Goal: Transaction & Acquisition: Download file/media

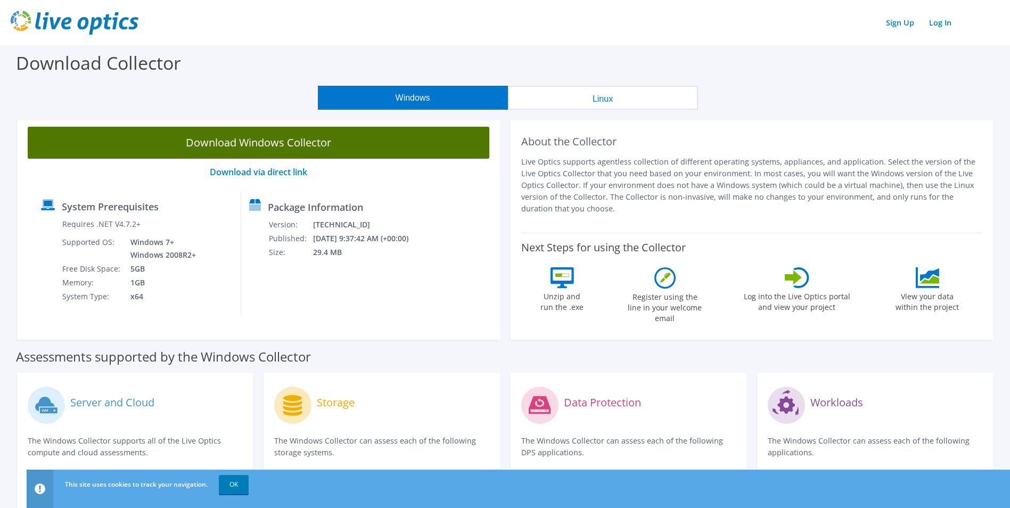
click at [310, 152] on link "Download Windows Collector" at bounding box center [259, 143] width 462 height 32
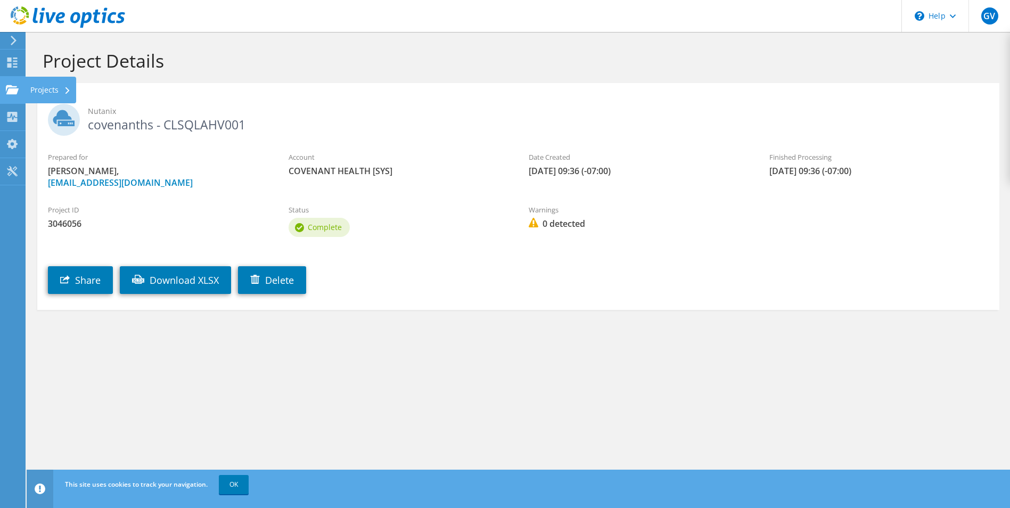
click at [40, 89] on div "Projects" at bounding box center [50, 90] width 51 height 27
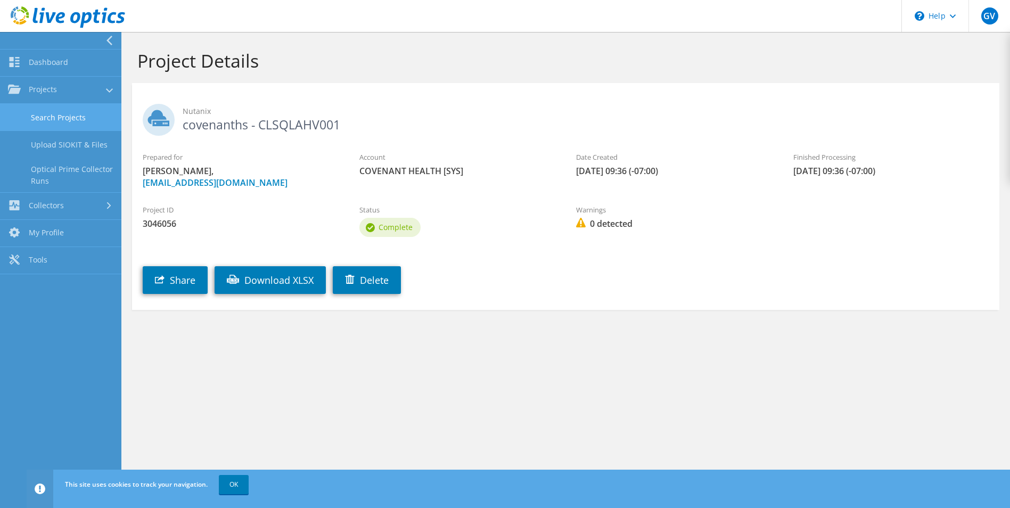
click at [75, 114] on link "Search Projects" at bounding box center [60, 117] width 121 height 27
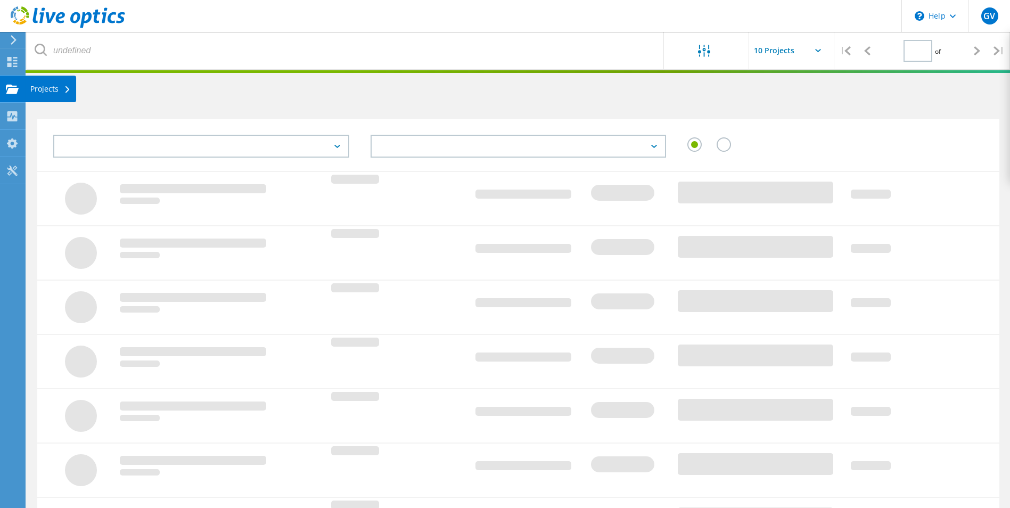
type input "1"
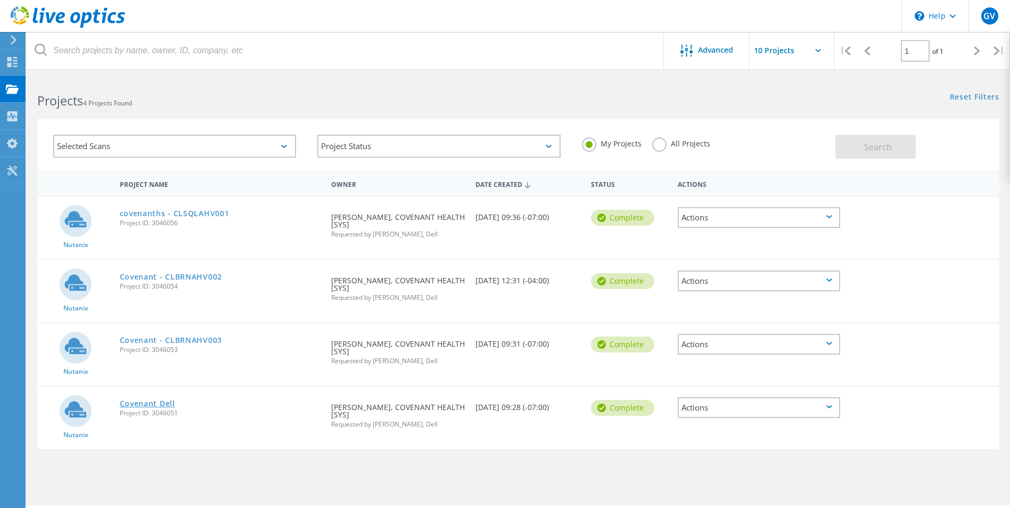
click at [157, 401] on link "Covenant Dell" at bounding box center [147, 403] width 55 height 7
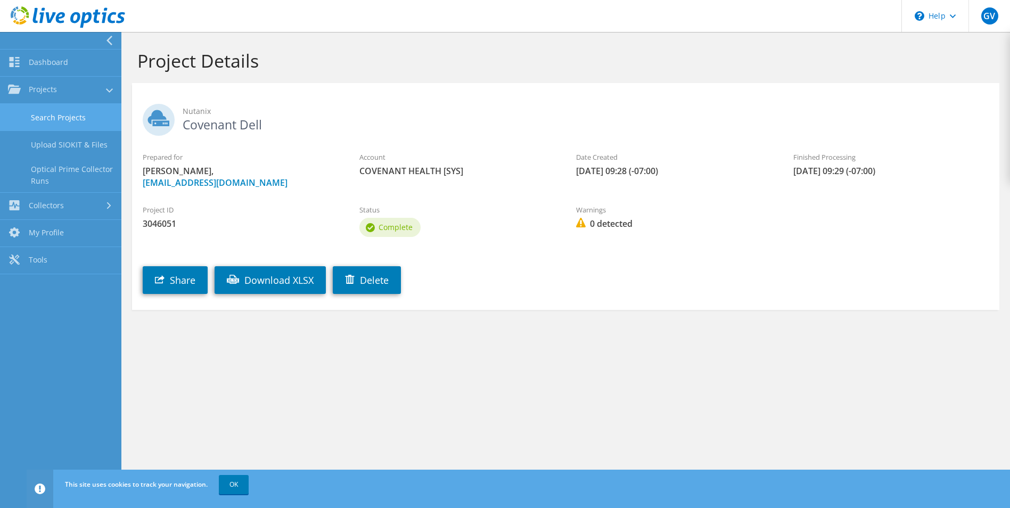
click at [59, 117] on link "Search Projects" at bounding box center [60, 117] width 121 height 27
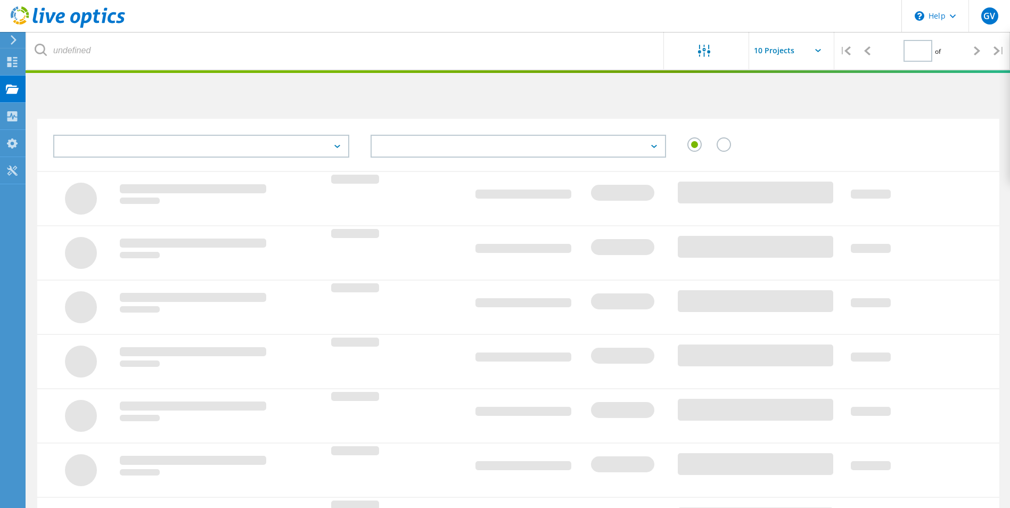
type input "1"
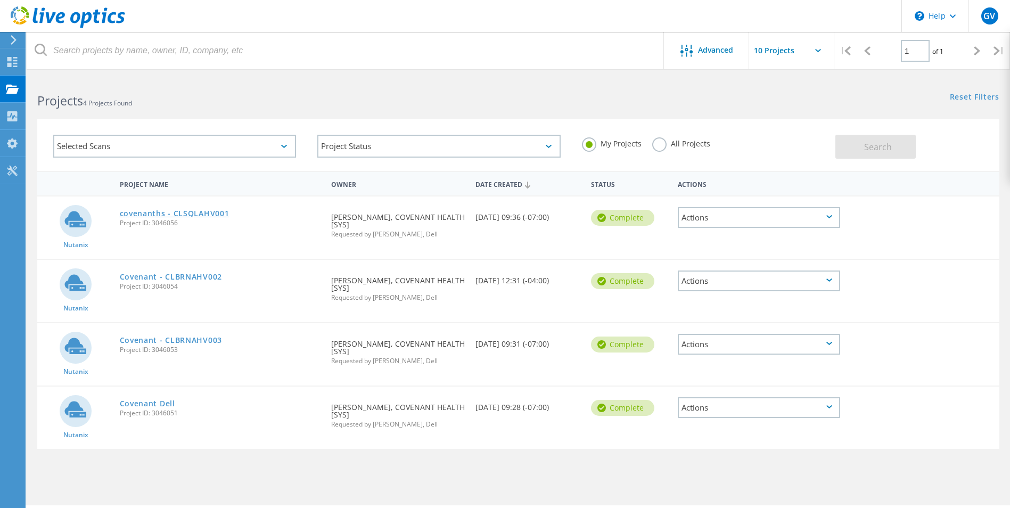
click at [167, 214] on link "covenanths - CLSQLAHV001" at bounding box center [175, 213] width 110 height 7
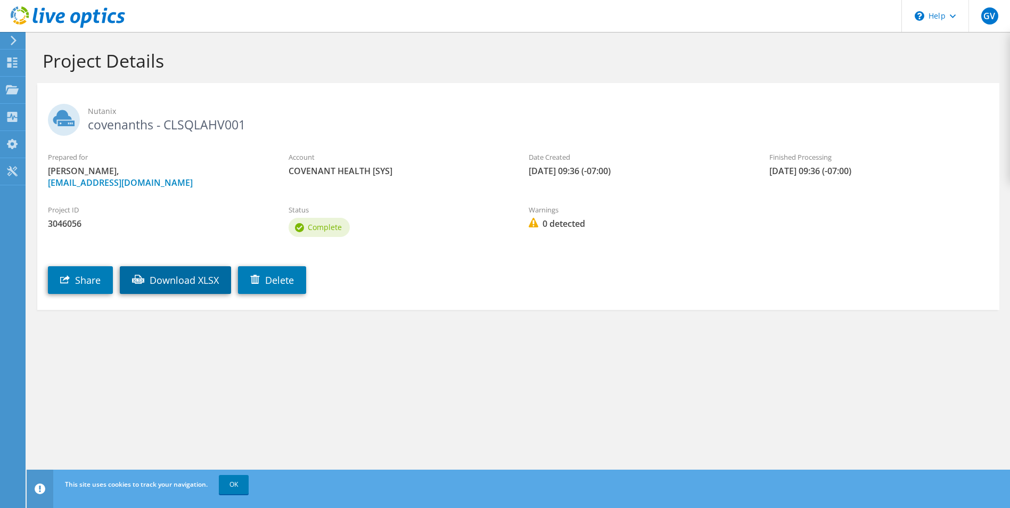
click at [192, 280] on link "Download XLSX" at bounding box center [175, 280] width 111 height 28
drag, startPoint x: 473, startPoint y: 65, endPoint x: 217, endPoint y: 76, distance: 255.8
click at [472, 65] on h1 "Project Details" at bounding box center [516, 61] width 946 height 22
click at [58, 88] on div "Projects" at bounding box center [50, 90] width 51 height 27
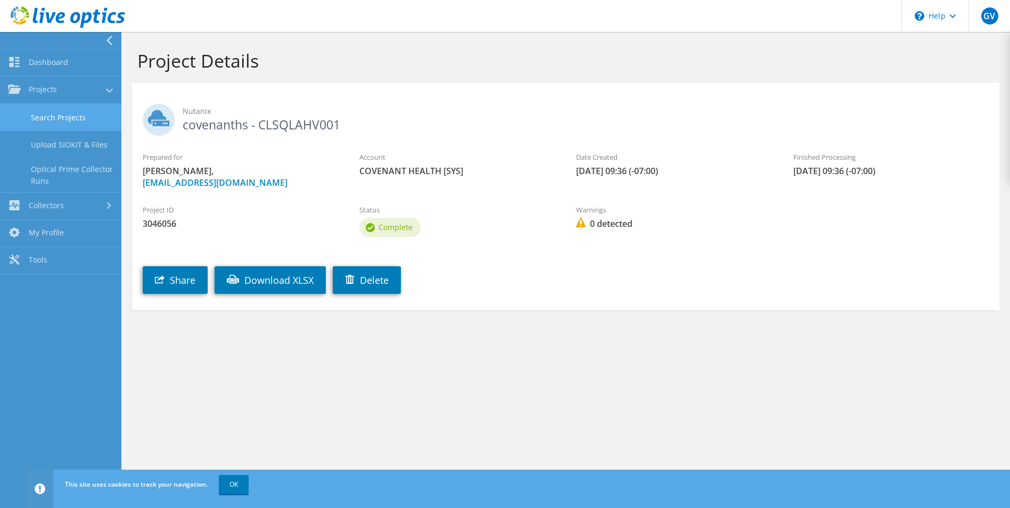
click at [53, 121] on link "Search Projects" at bounding box center [60, 117] width 121 height 27
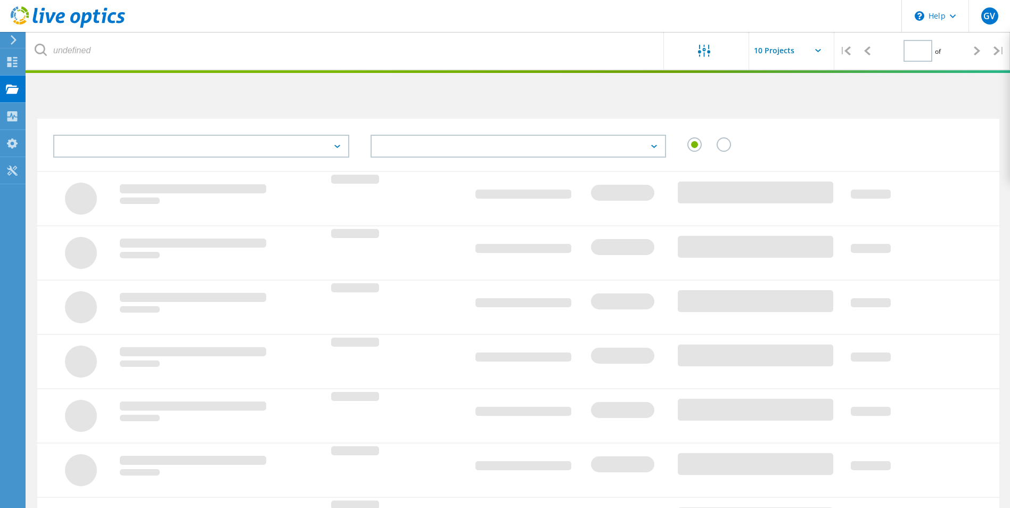
type input "1"
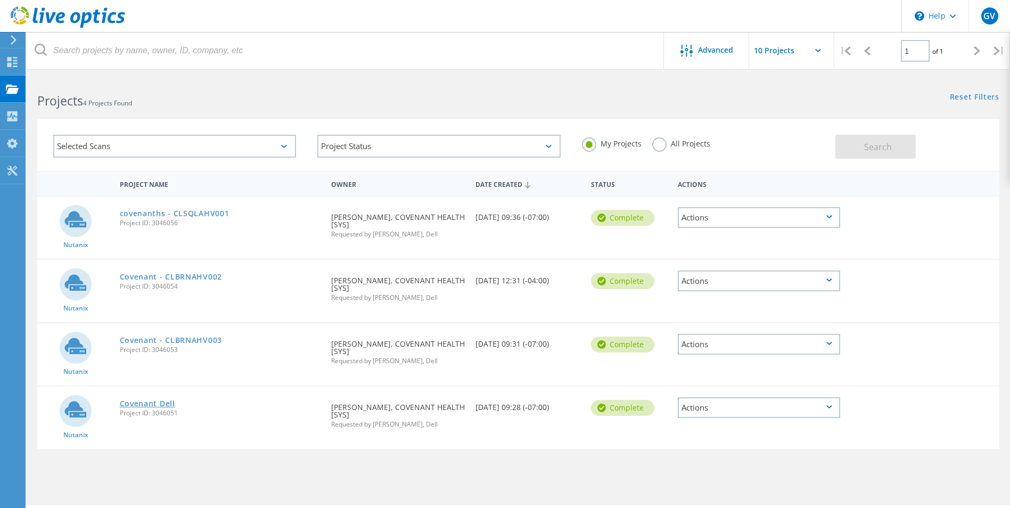
click at [163, 407] on link "Covenant Dell" at bounding box center [147, 403] width 55 height 7
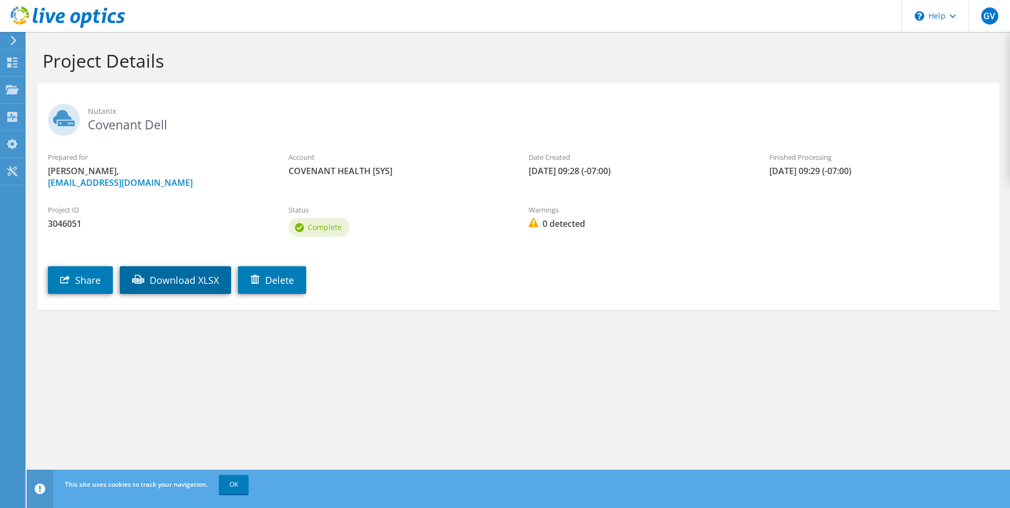
click at [199, 282] on link "Download XLSX" at bounding box center [175, 280] width 111 height 28
drag, startPoint x: 187, startPoint y: 80, endPoint x: 0, endPoint y: 31, distance: 193.2
click at [187, 80] on div "Project Details" at bounding box center [518, 57] width 973 height 51
click at [47, 90] on div "Projects" at bounding box center [50, 90] width 51 height 27
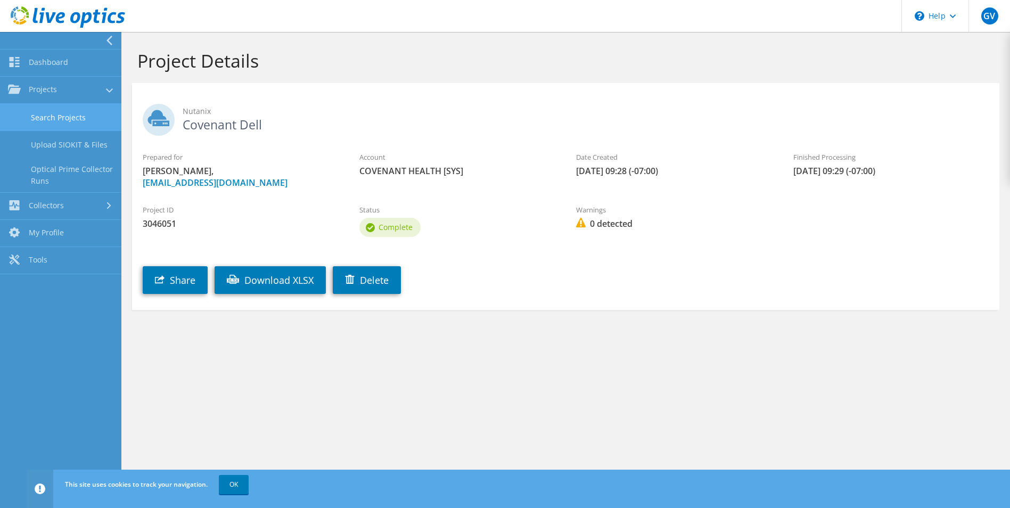
click at [80, 118] on link "Search Projects" at bounding box center [60, 117] width 121 height 27
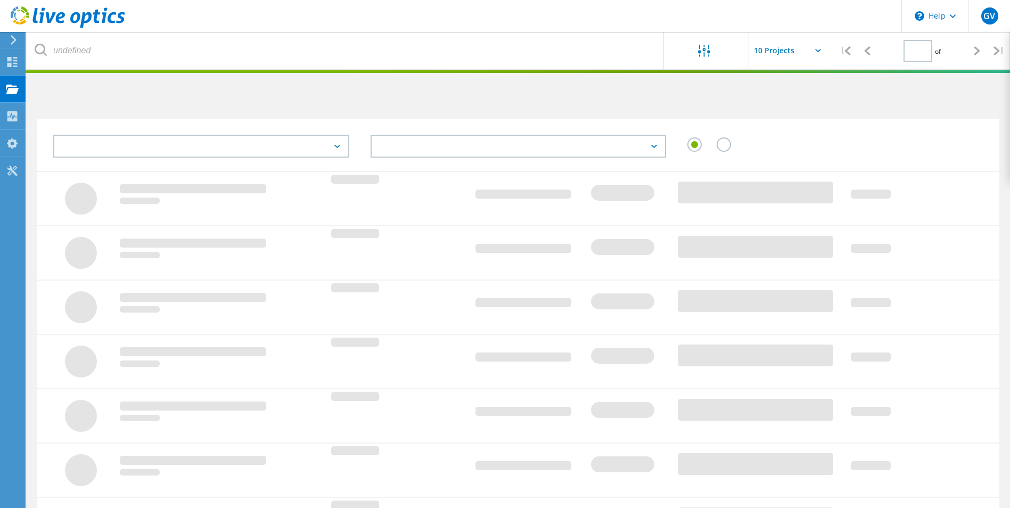
type input "1"
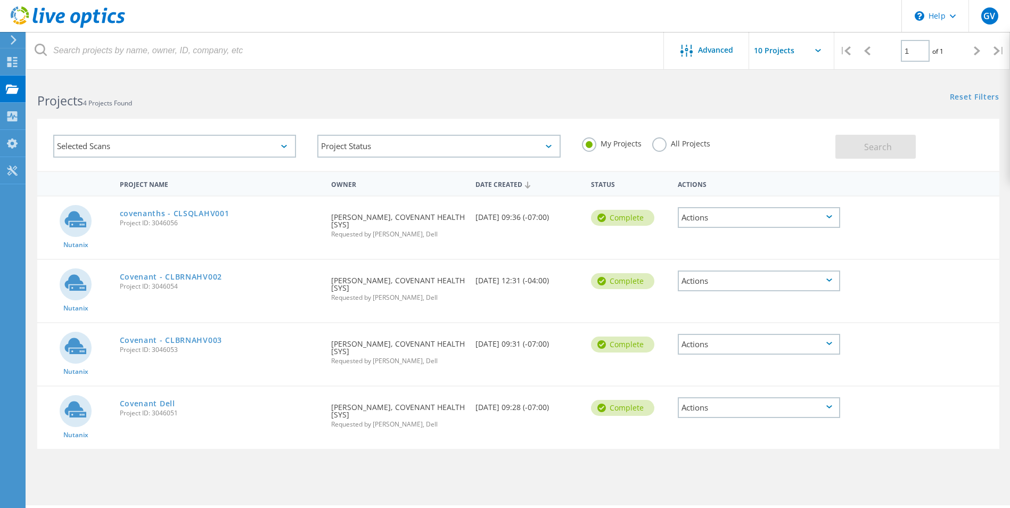
click at [694, 412] on div "Actions" at bounding box center [759, 407] width 162 height 21
click at [736, 383] on div "Project Details" at bounding box center [759, 383] width 160 height 17
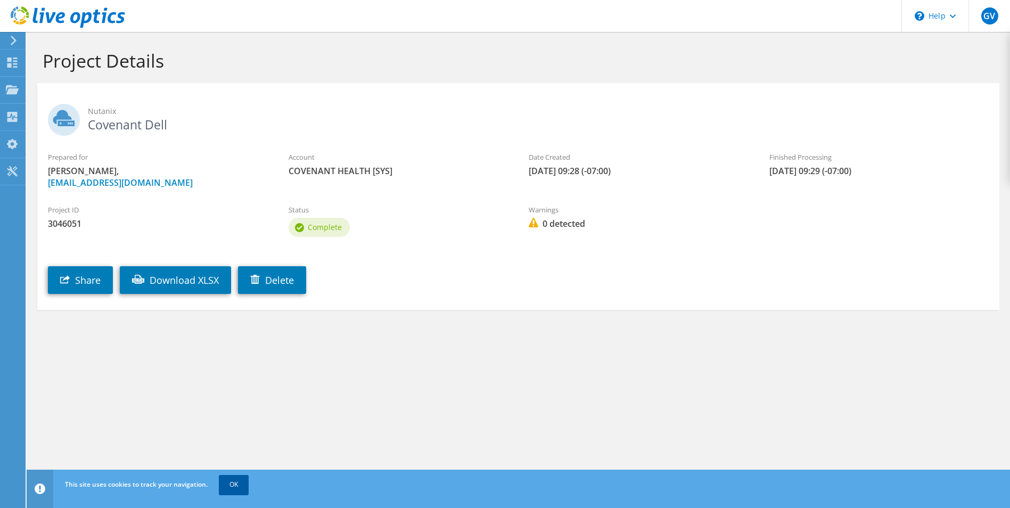
click at [242, 488] on link "OK" at bounding box center [234, 484] width 30 height 19
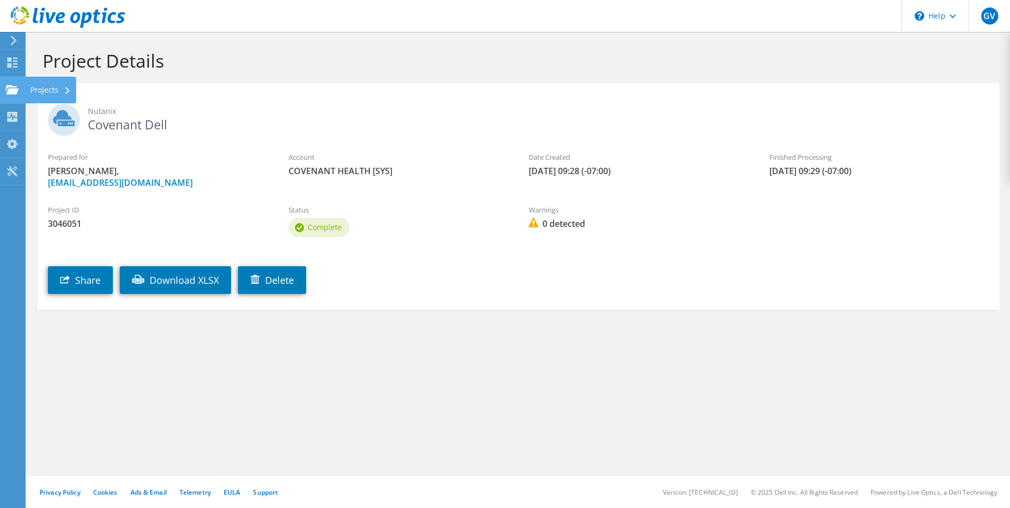
click at [13, 94] on use at bounding box center [12, 89] width 13 height 9
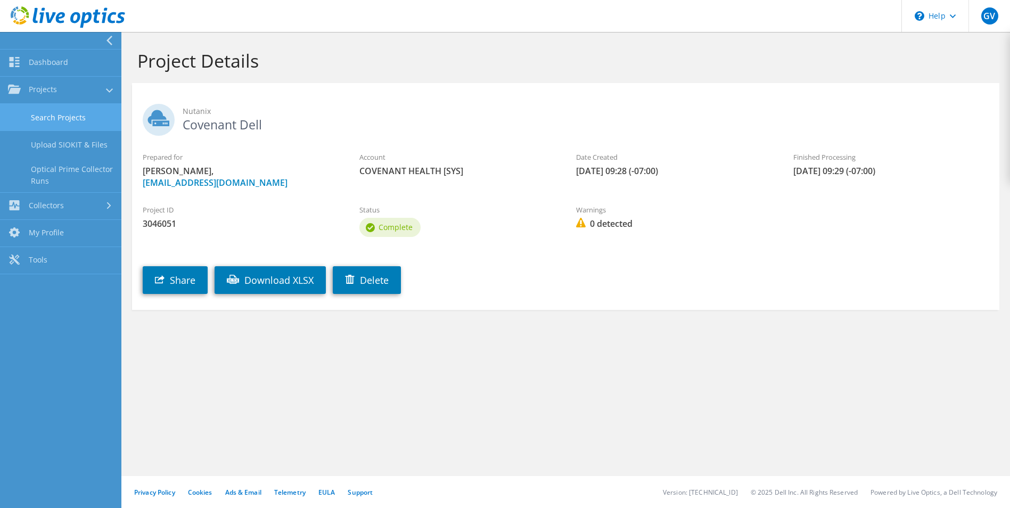
click at [82, 119] on link "Search Projects" at bounding box center [60, 117] width 121 height 27
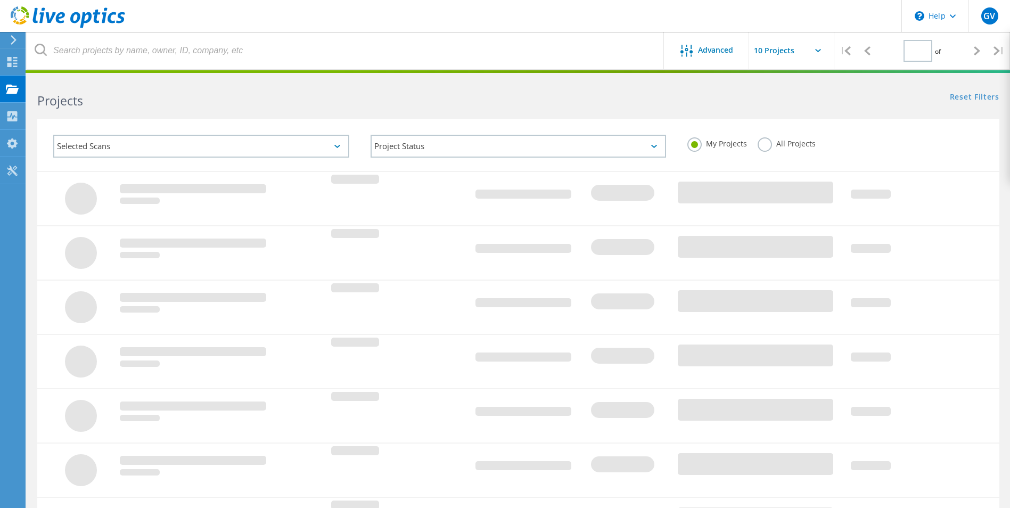
type input "1"
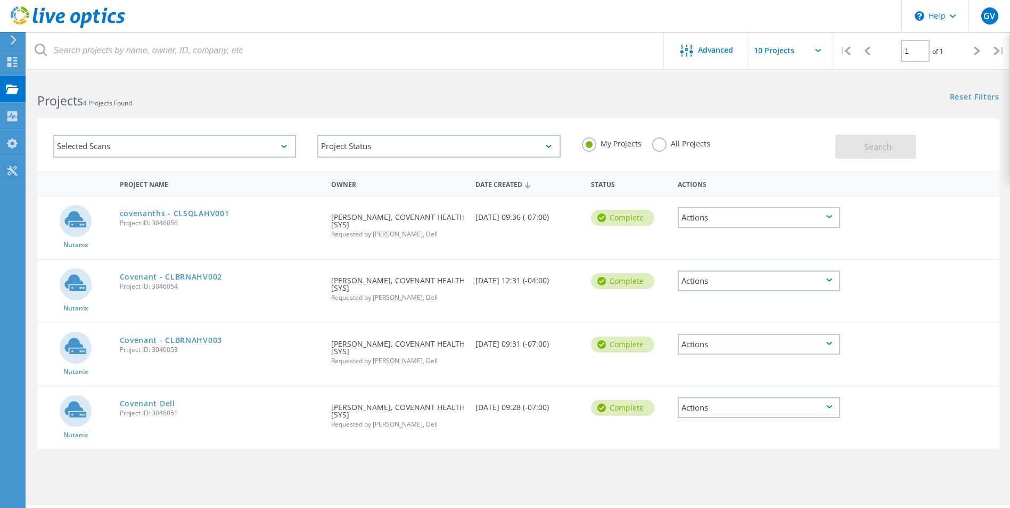
click at [782, 54] on input "text" at bounding box center [802, 50] width 106 height 37
click at [637, 76] on html "\n Help Explore Helpful Articles Contact Support GV End User Gunasekar Vellian …" at bounding box center [505, 268] width 1010 height 537
click at [190, 72] on div at bounding box center [505, 71] width 1010 height 3
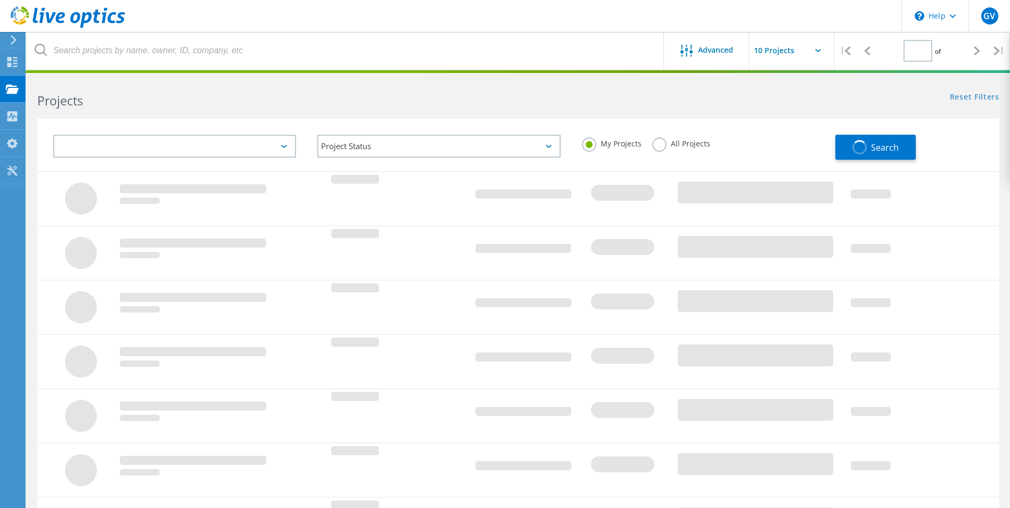
type input "1"
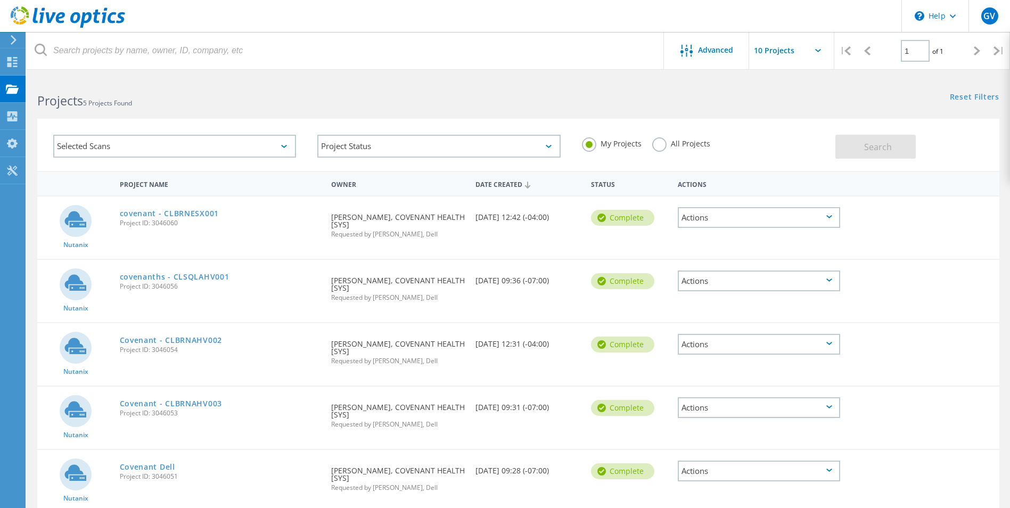
scroll to position [47, 0]
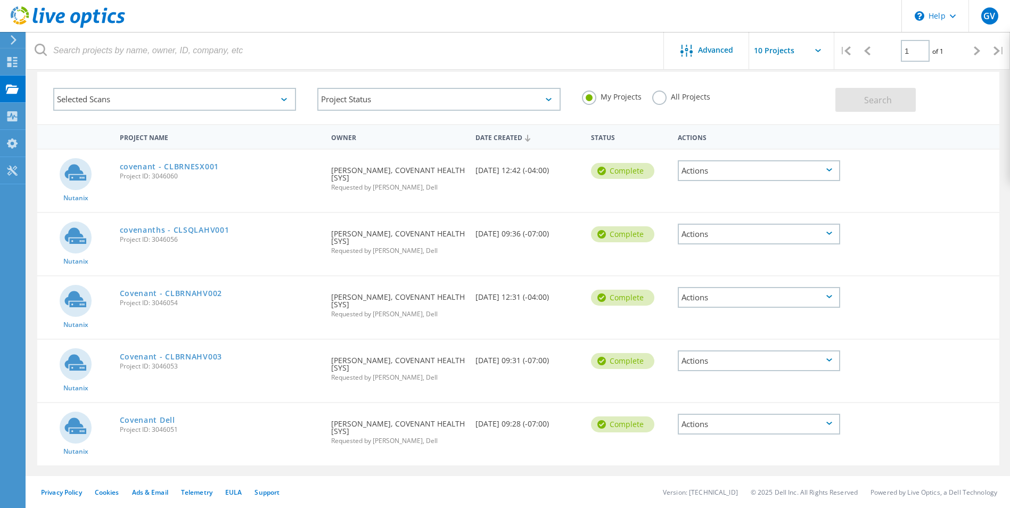
click at [276, 129] on div "Project Name" at bounding box center [220, 137] width 212 height 20
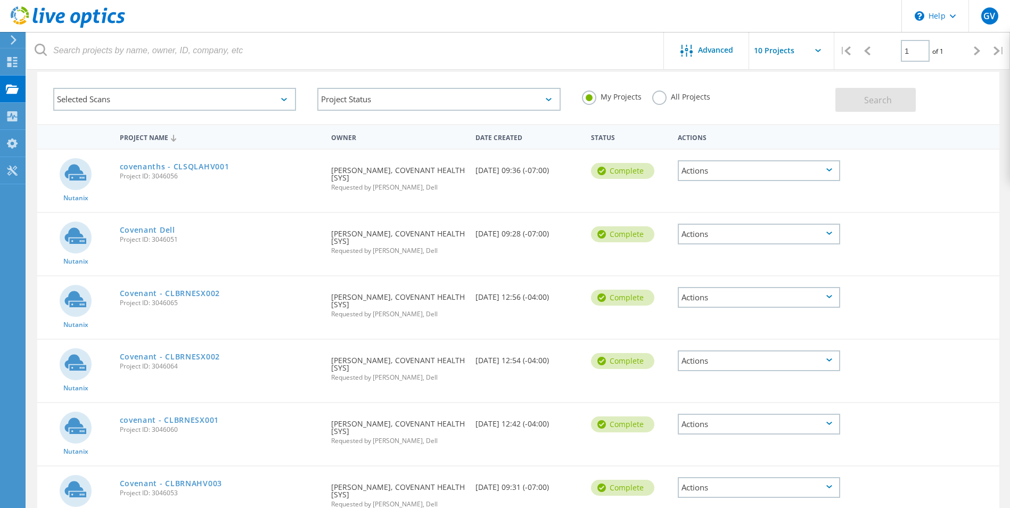
click at [186, 142] on div "Project Name" at bounding box center [220, 137] width 212 height 20
click at [499, 142] on div "Date Created" at bounding box center [528, 137] width 116 height 20
click at [156, 231] on link "Covenant - CLBRNESX002" at bounding box center [170, 229] width 100 height 7
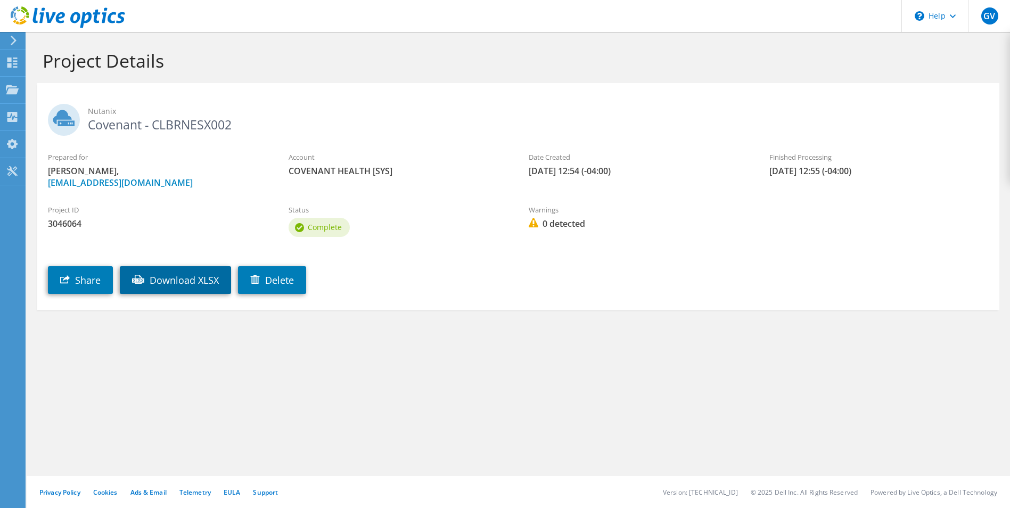
click at [193, 284] on link "Download XLSX" at bounding box center [175, 280] width 111 height 28
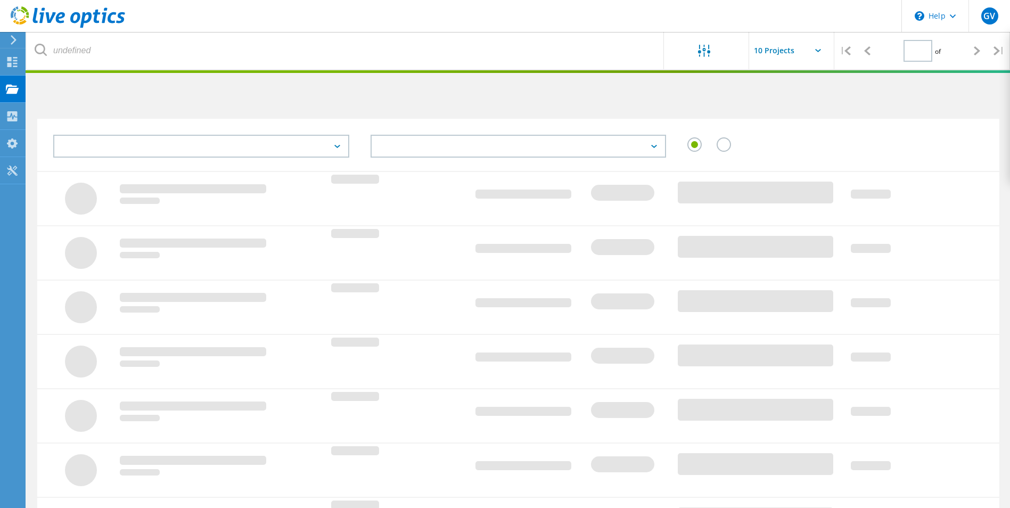
type input "1"
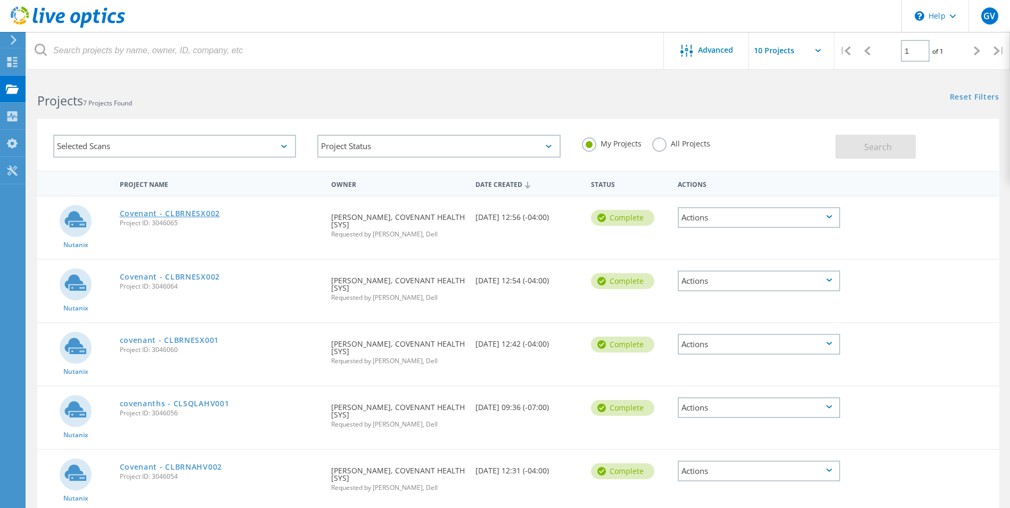
click at [182, 215] on link "Covenant - CLBRNESX002" at bounding box center [170, 213] width 100 height 7
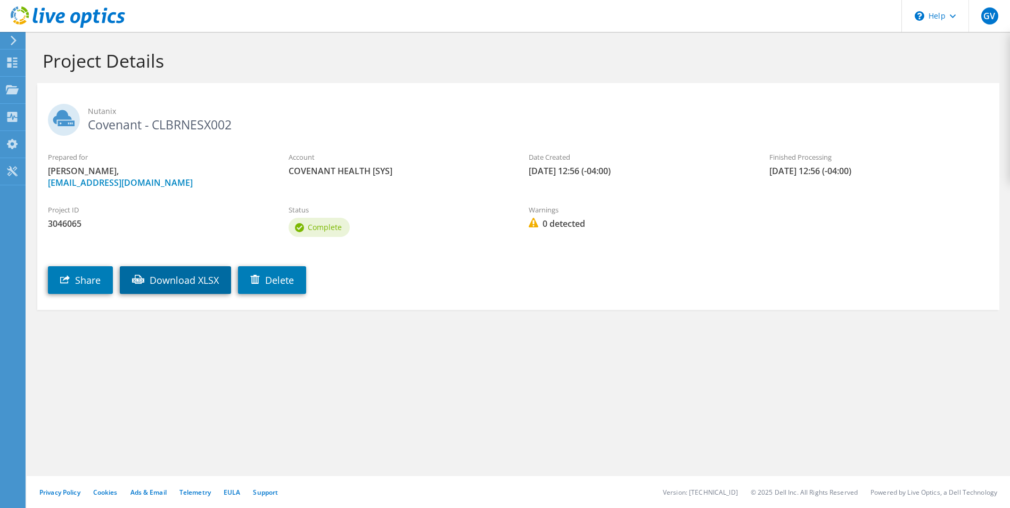
click at [164, 274] on link "Download XLSX" at bounding box center [175, 280] width 111 height 28
click at [583, 289] on div "Share Download XLSX Delete" at bounding box center [528, 272] width 983 height 54
click at [276, 272] on link "Delete" at bounding box center [272, 280] width 68 height 28
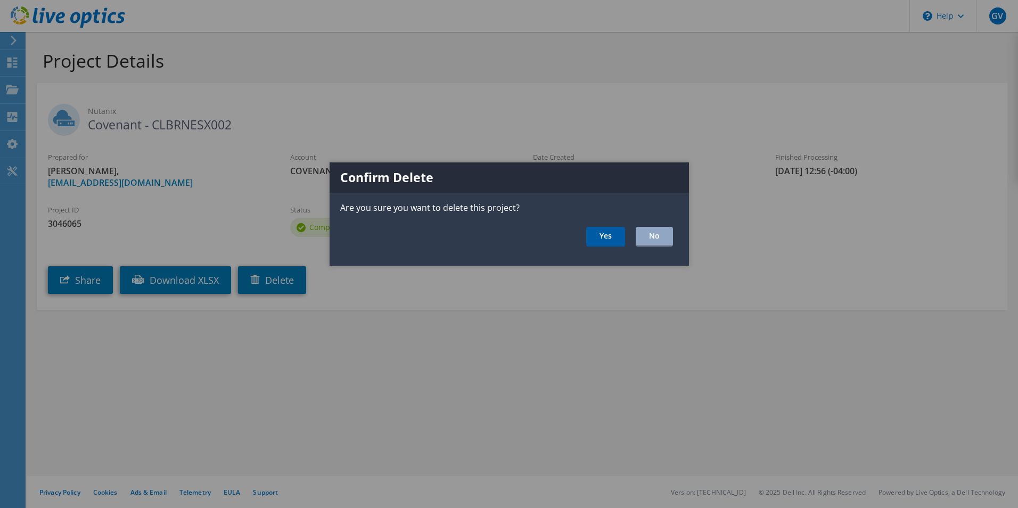
click at [599, 240] on link "Yes" at bounding box center [605, 237] width 39 height 20
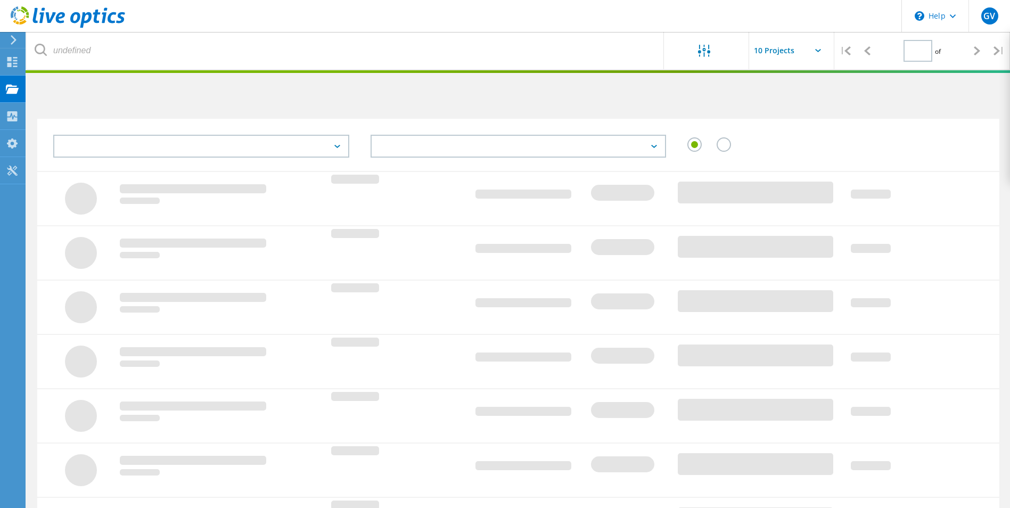
type input "1"
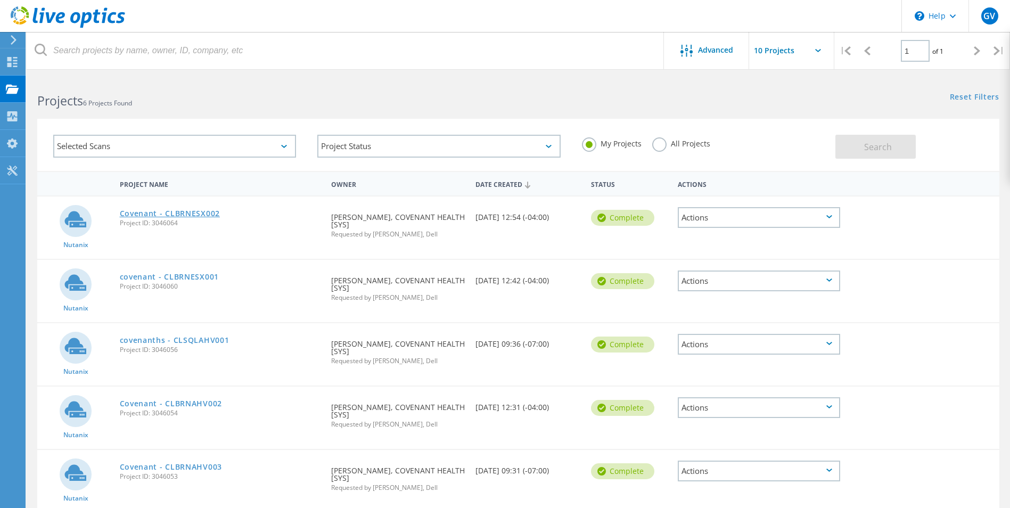
click at [199, 213] on link "Covenant - CLBRNESX002" at bounding box center [170, 213] width 100 height 7
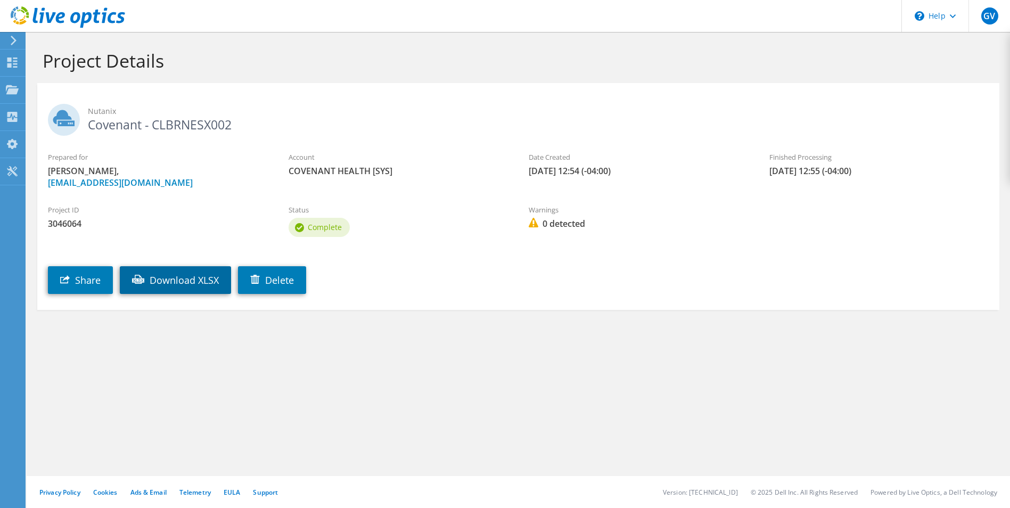
click at [185, 276] on link "Download XLSX" at bounding box center [175, 280] width 111 height 28
click at [641, 368] on section "Project Details Nutanix Covenant - CLBRNESX002 Prepared for Gunasekar Vellian, …" at bounding box center [518, 203] width 983 height 342
click at [41, 86] on div "Projects" at bounding box center [50, 90] width 51 height 27
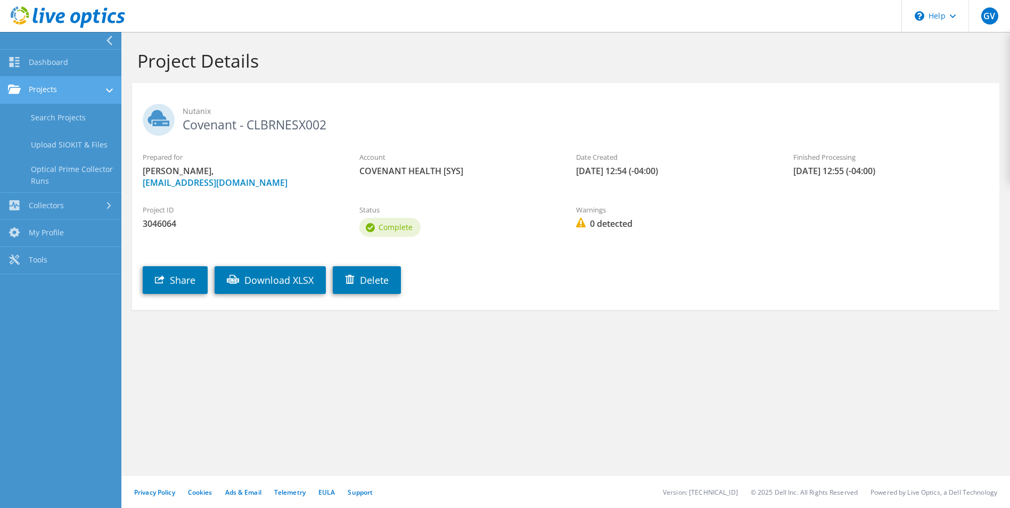
click at [61, 88] on link "Projects" at bounding box center [60, 90] width 121 height 27
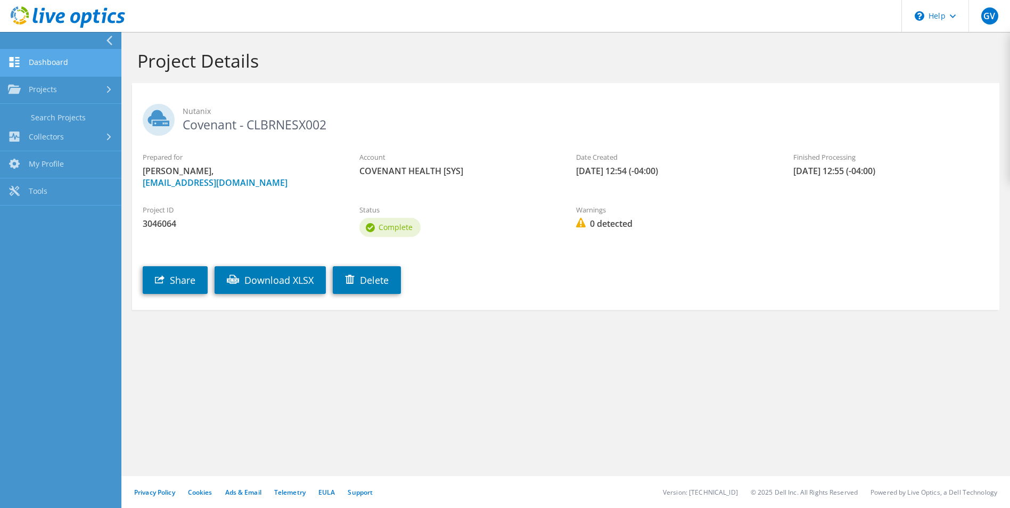
click at [53, 56] on link "Dashboard" at bounding box center [60, 63] width 121 height 27
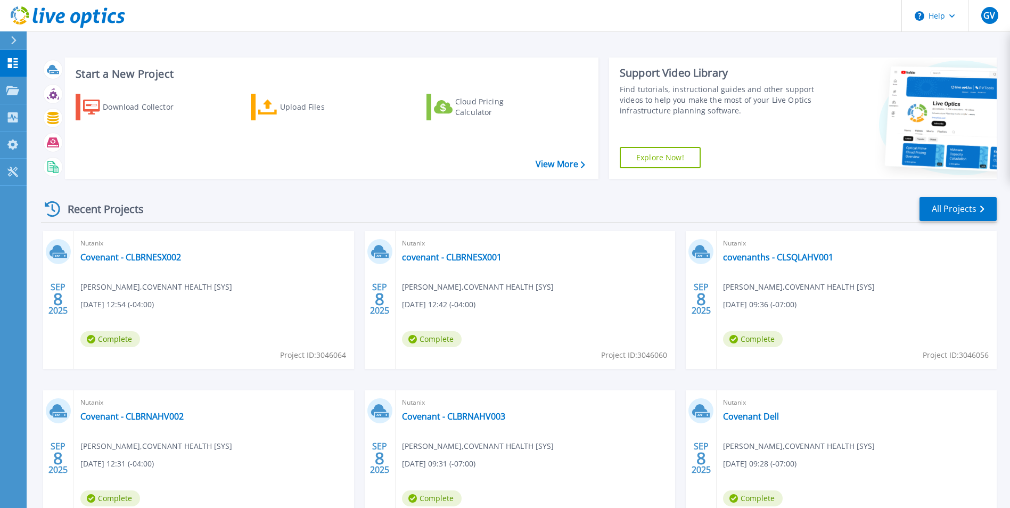
scroll to position [82, 0]
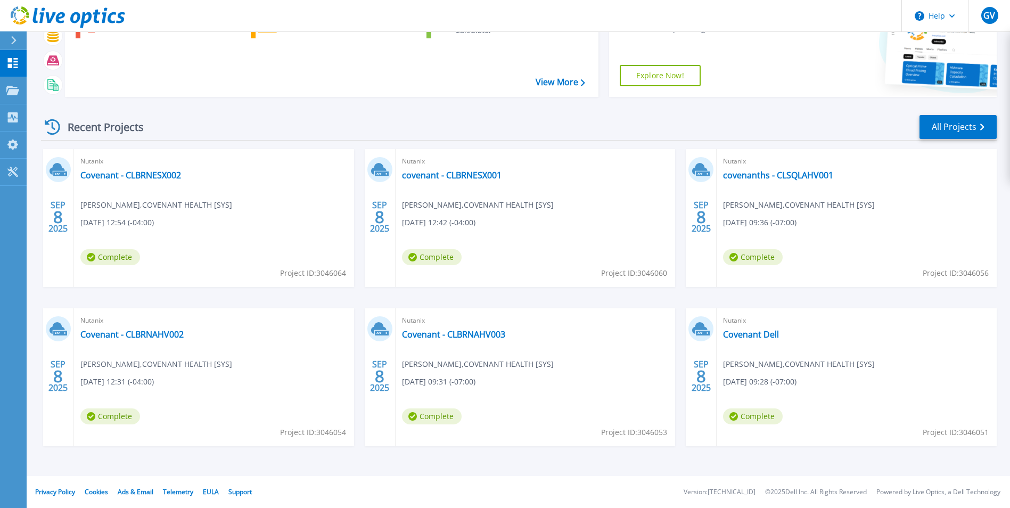
click at [240, 120] on div "Recent Projects All Projects" at bounding box center [519, 127] width 956 height 27
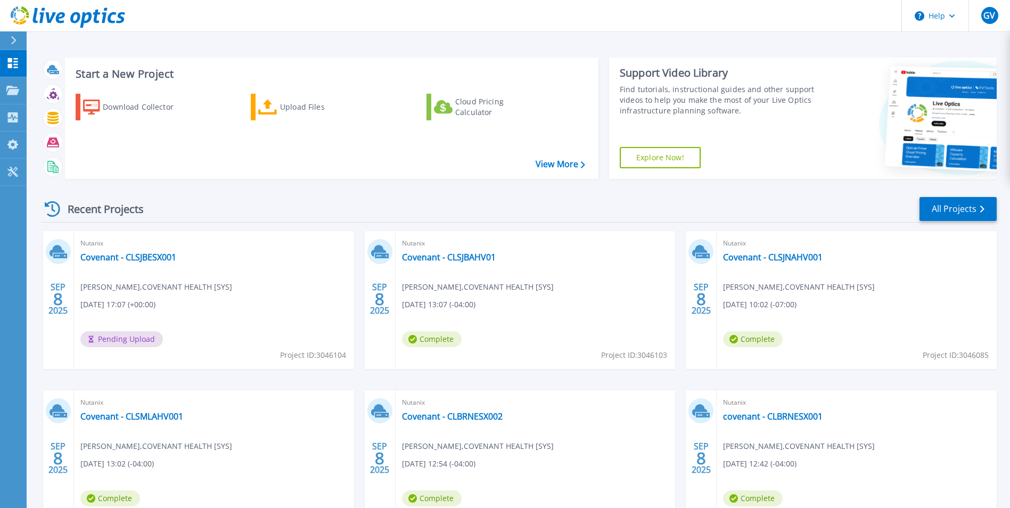
click at [401, 175] on div "Start a New Project Download Collector Upload Files Cloud Pricing Calculator Vi…" at bounding box center [332, 118] width 534 height 121
click at [16, 118] on icon at bounding box center [12, 117] width 13 height 10
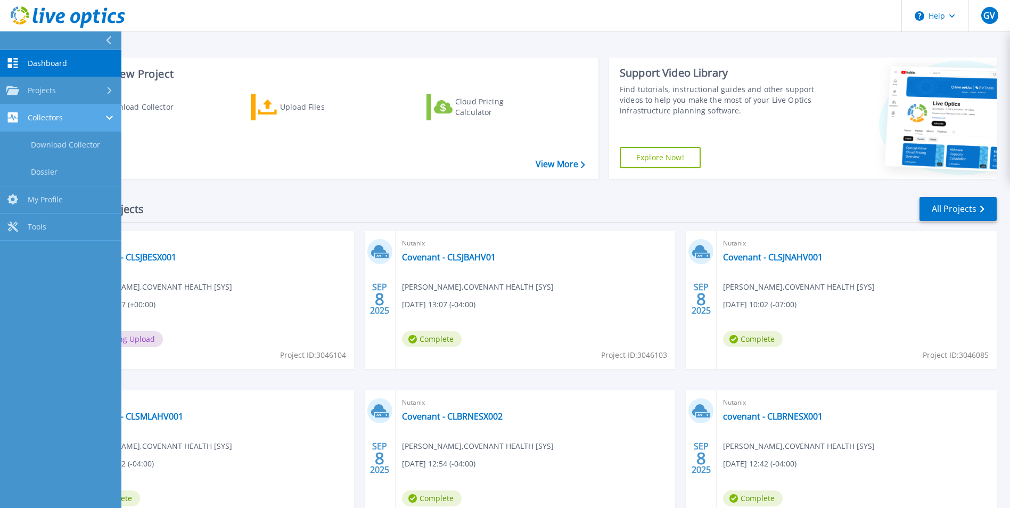
click at [54, 119] on span "Collectors" at bounding box center [45, 118] width 35 height 10
click at [63, 121] on div "Collectors" at bounding box center [60, 117] width 109 height 10
click at [51, 147] on link "Download Collector" at bounding box center [60, 145] width 121 height 27
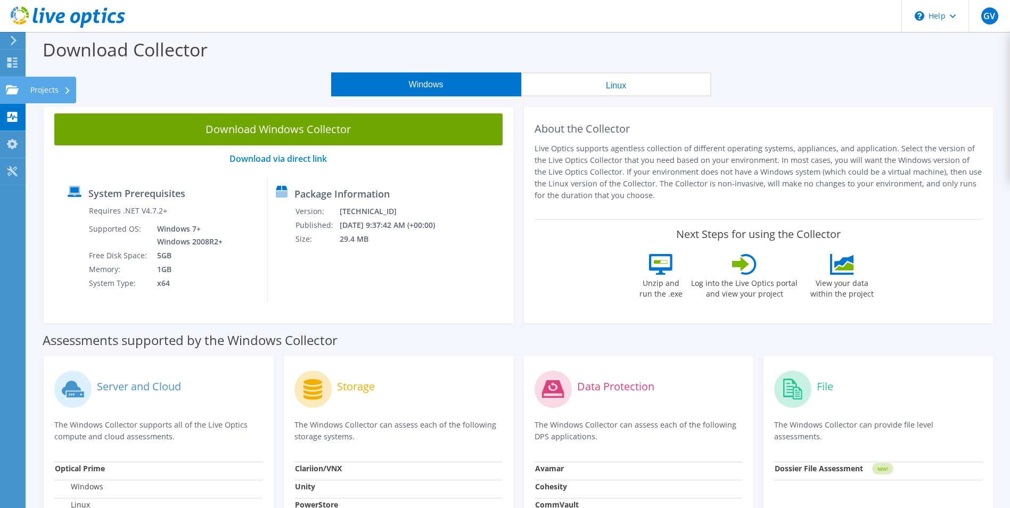
click at [13, 88] on use at bounding box center [12, 89] width 13 height 9
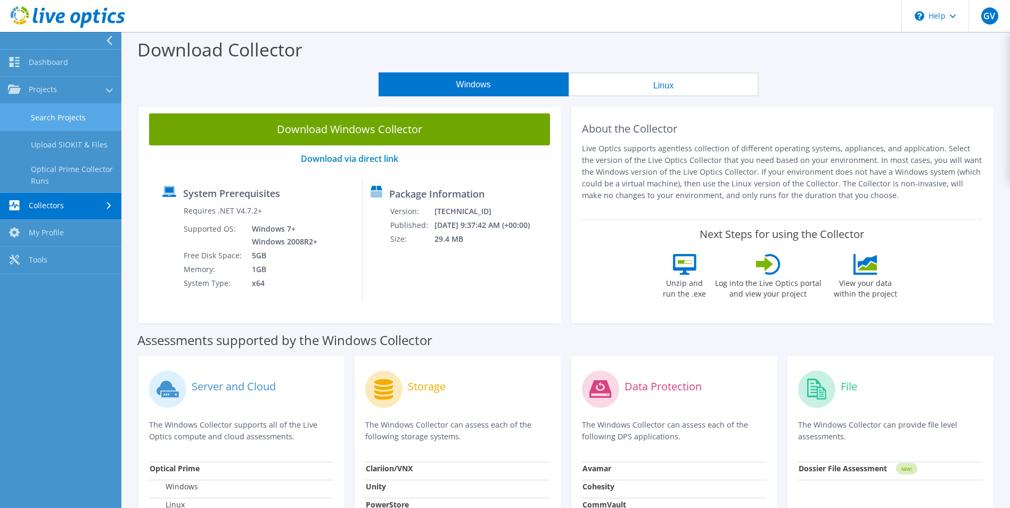
click at [60, 113] on link "Search Projects" at bounding box center [60, 117] width 121 height 27
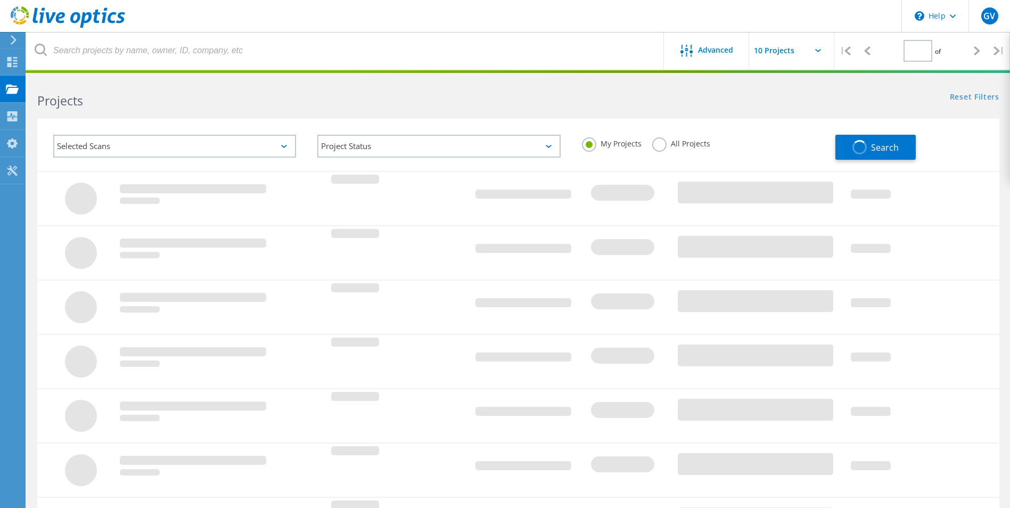
type input "1"
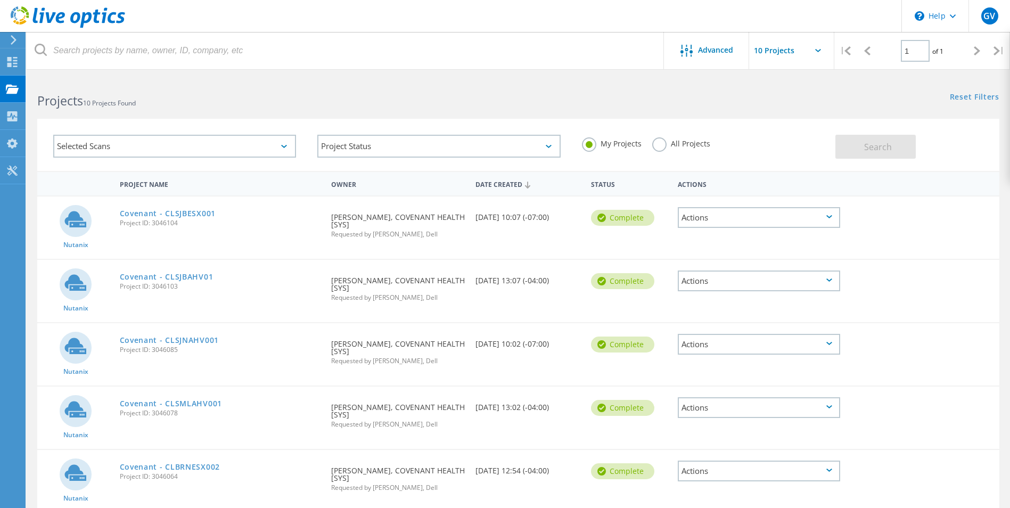
click at [157, 188] on div "Project Name" at bounding box center [220, 184] width 212 height 20
click at [165, 187] on div "Project Name" at bounding box center [220, 184] width 212 height 20
click at [524, 181] on div "Date Created" at bounding box center [528, 184] width 116 height 20
click at [503, 191] on div "Date Created" at bounding box center [528, 184] width 116 height 20
click at [39, 88] on div "Projects" at bounding box center [50, 88] width 40 height 7
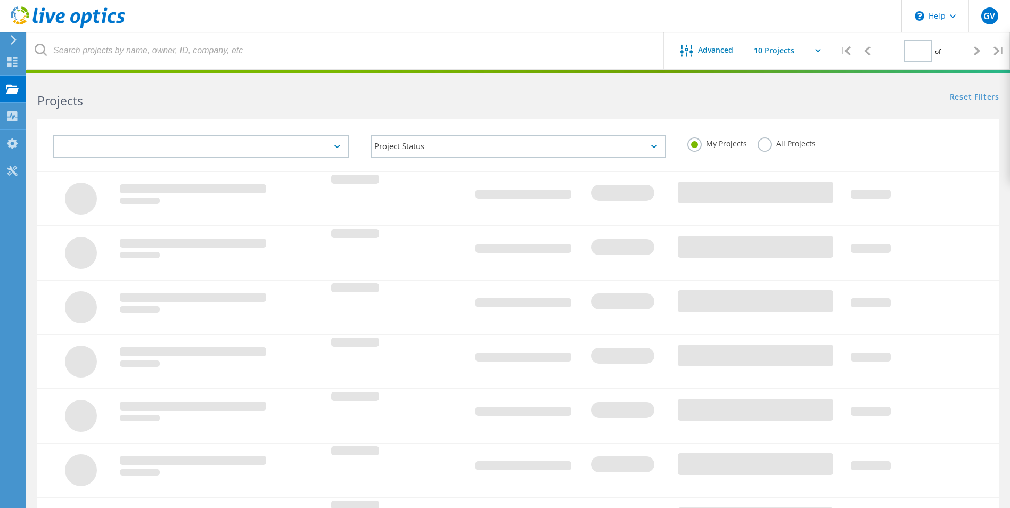
type input "1"
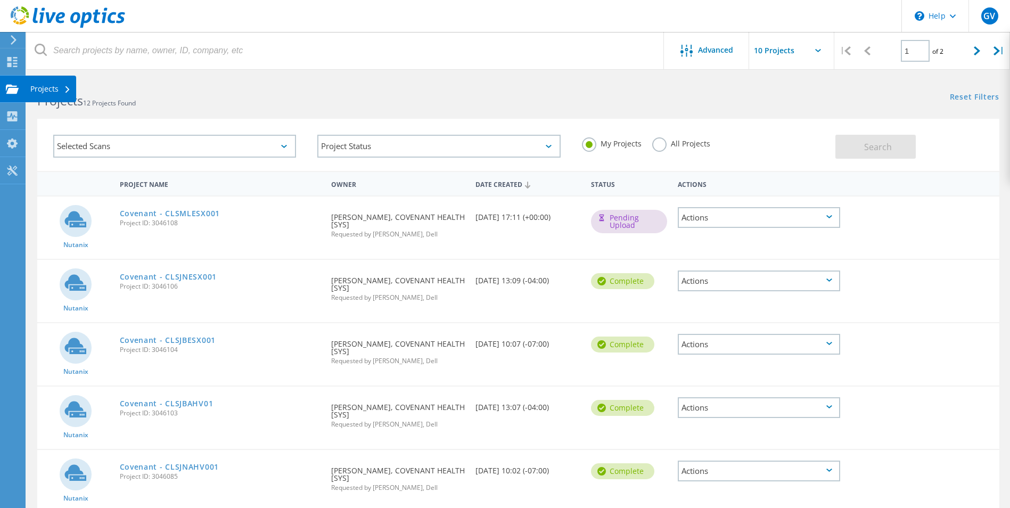
click at [59, 90] on div "Projects" at bounding box center [50, 88] width 40 height 7
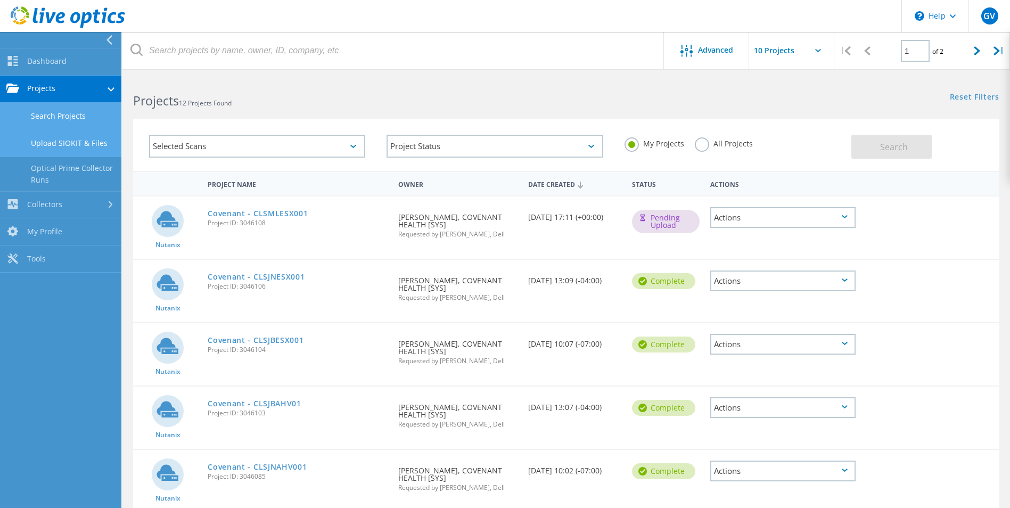
click at [65, 147] on link "Upload SIOKIT & Files" at bounding box center [60, 143] width 121 height 27
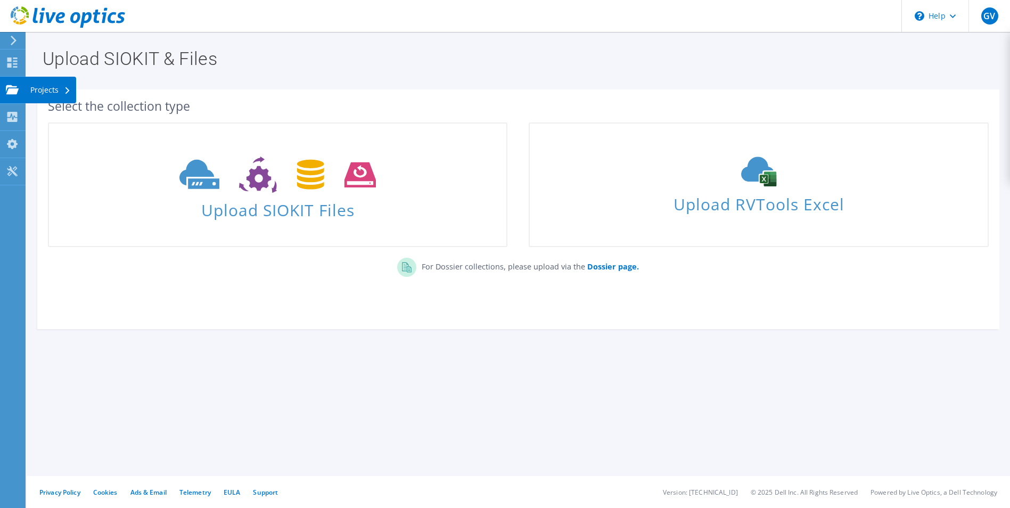
click at [52, 95] on div "Projects" at bounding box center [50, 90] width 51 height 27
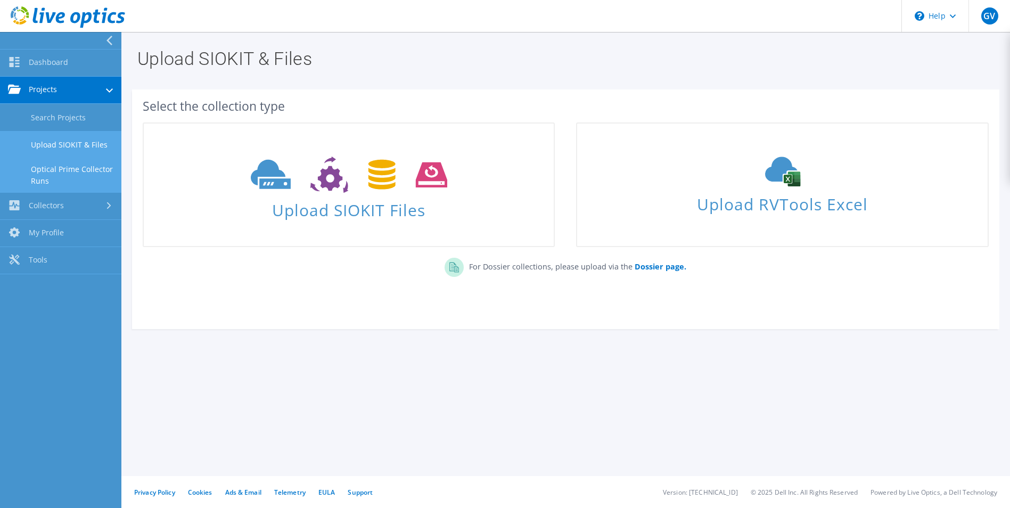
click at [62, 178] on link "Optical Prime Collector Runs" at bounding box center [60, 175] width 121 height 34
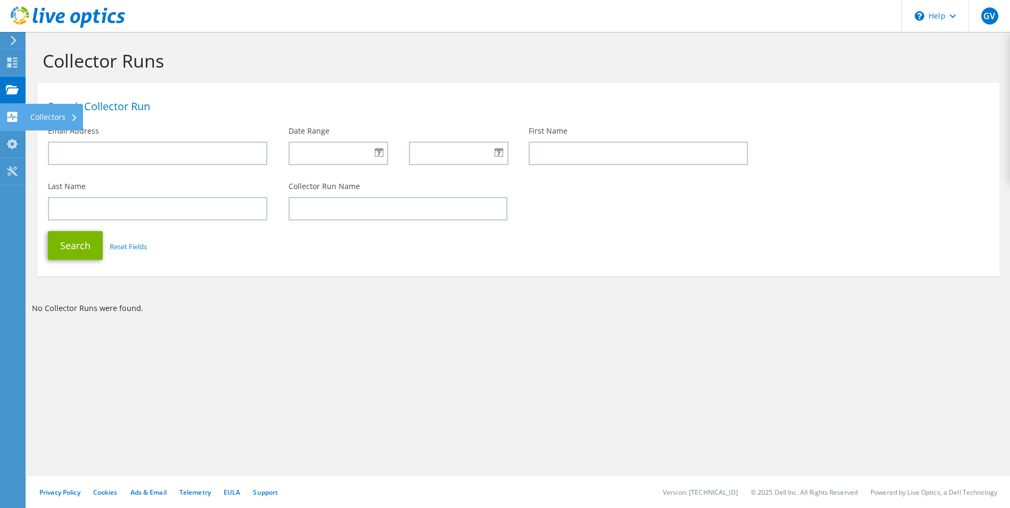
click at [42, 117] on div "Collectors" at bounding box center [54, 117] width 58 height 27
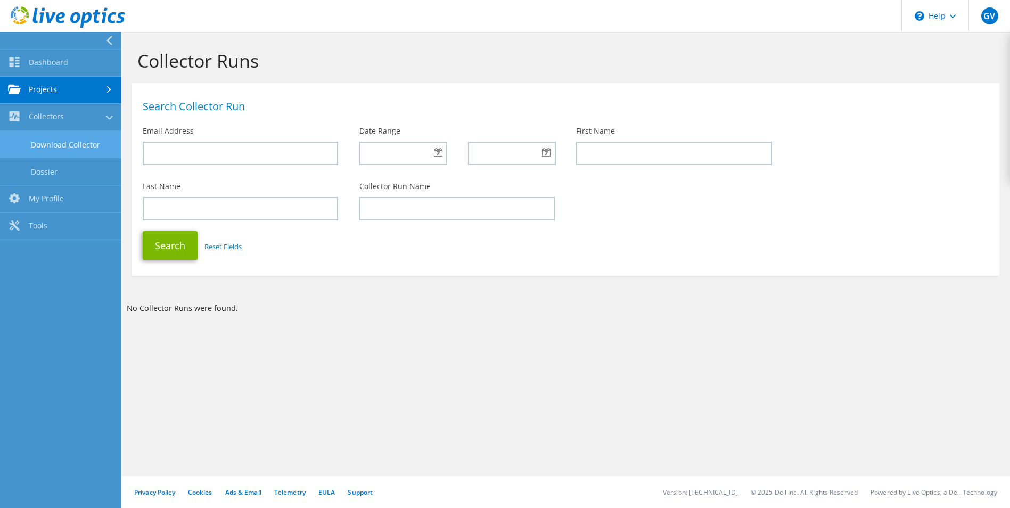
click at [49, 141] on link "Download Collector" at bounding box center [60, 144] width 121 height 27
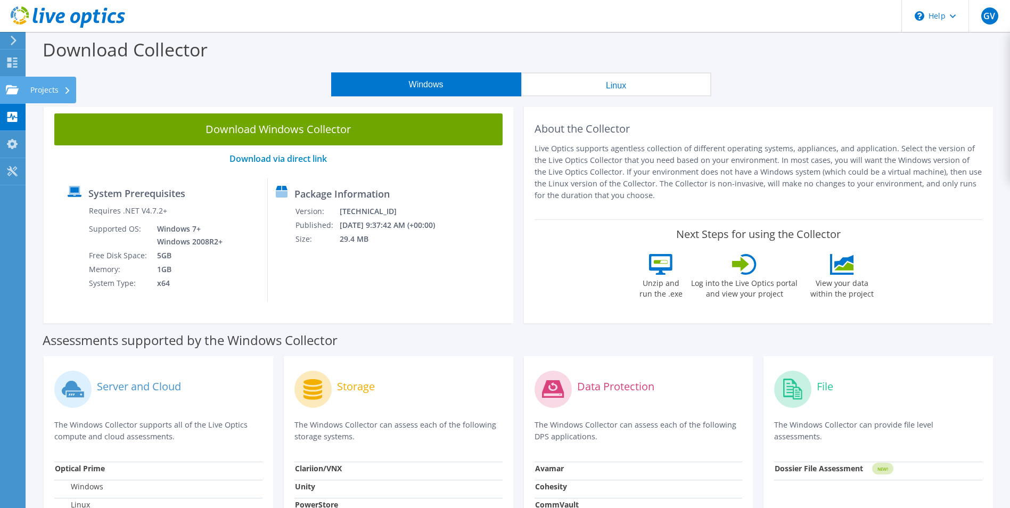
click at [12, 89] on use at bounding box center [12, 89] width 13 height 9
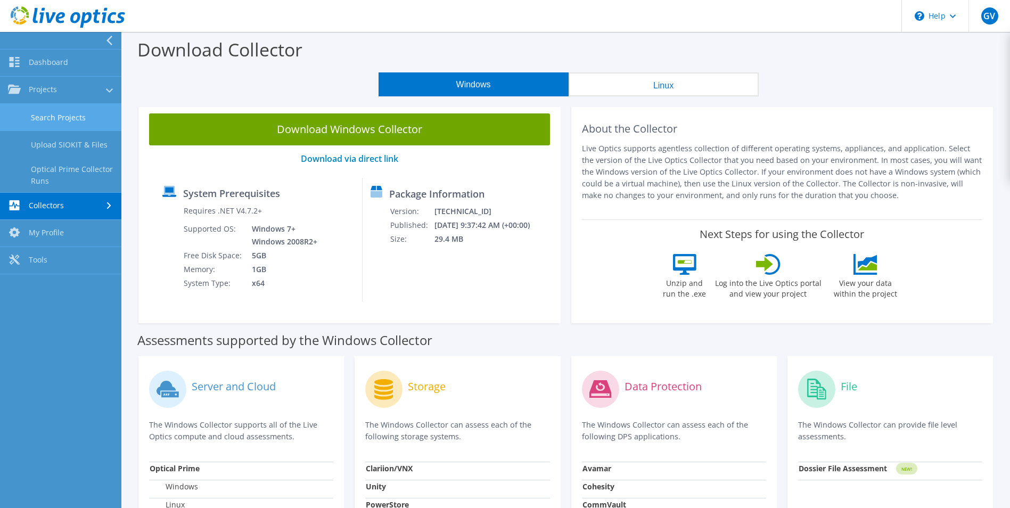
click at [48, 119] on link "Search Projects" at bounding box center [60, 117] width 121 height 27
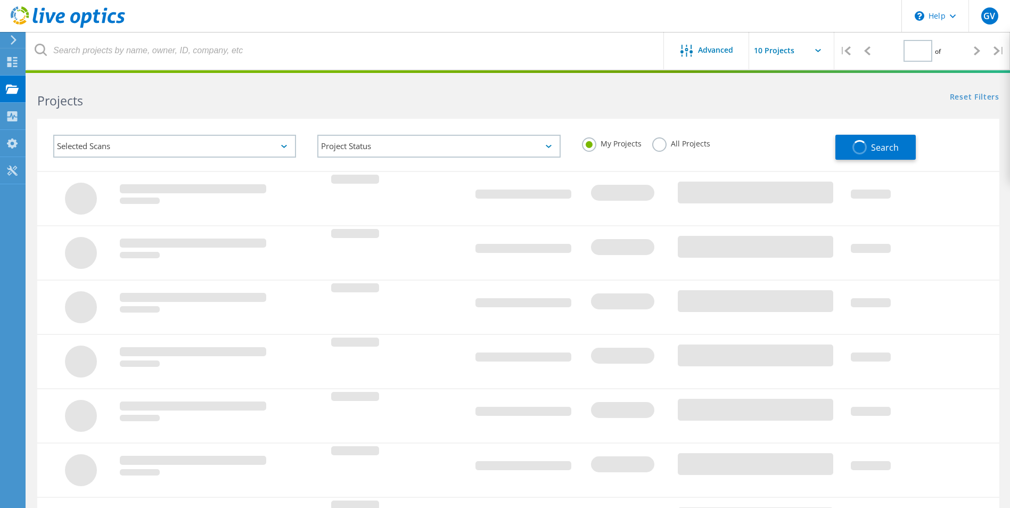
type input "1"
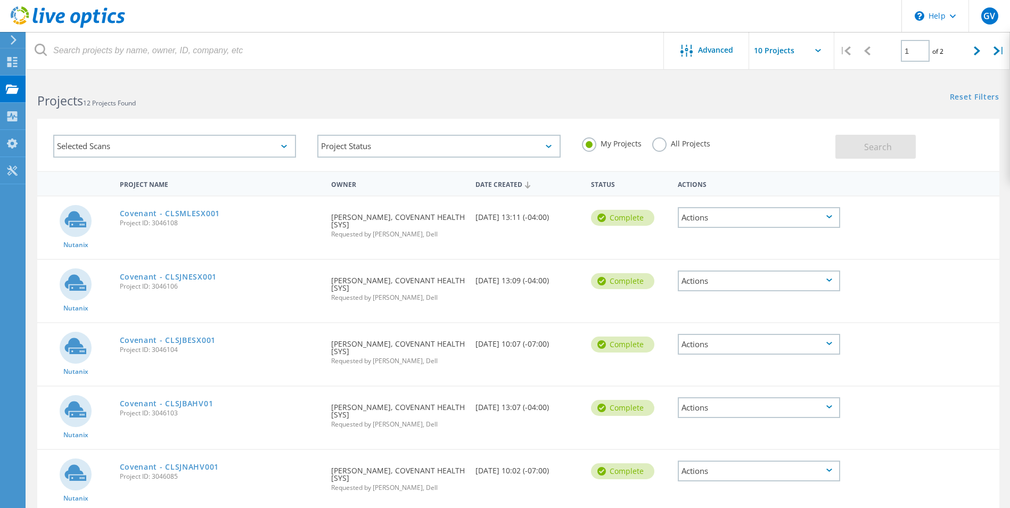
click at [807, 52] on input "text" at bounding box center [802, 50] width 106 height 37
click at [796, 90] on div "Show 20 Projects" at bounding box center [802, 96] width 105 height 18
type input "Show 20 Projects"
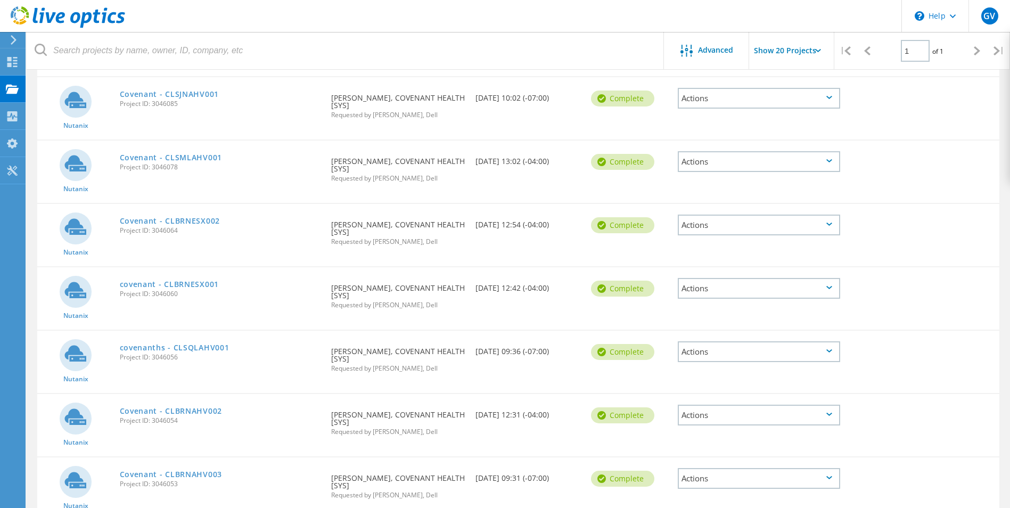
scroll to position [490, 0]
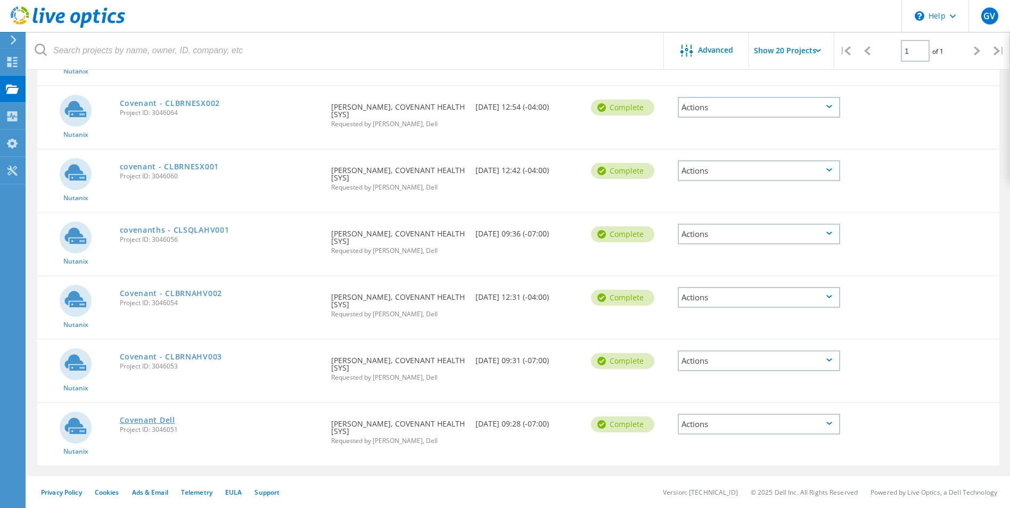
click at [165, 421] on link "Covenant Dell" at bounding box center [147, 419] width 55 height 7
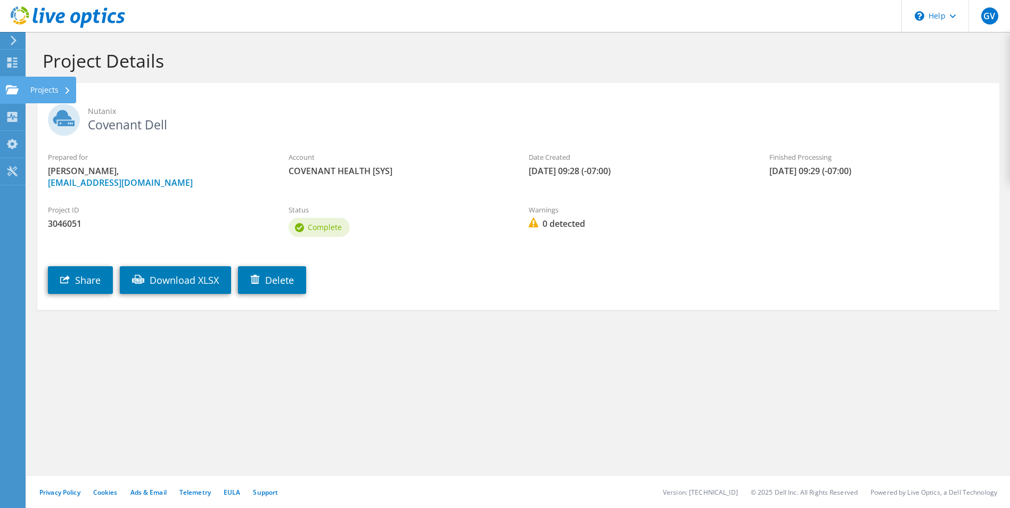
click at [35, 92] on div "Projects" at bounding box center [50, 90] width 51 height 27
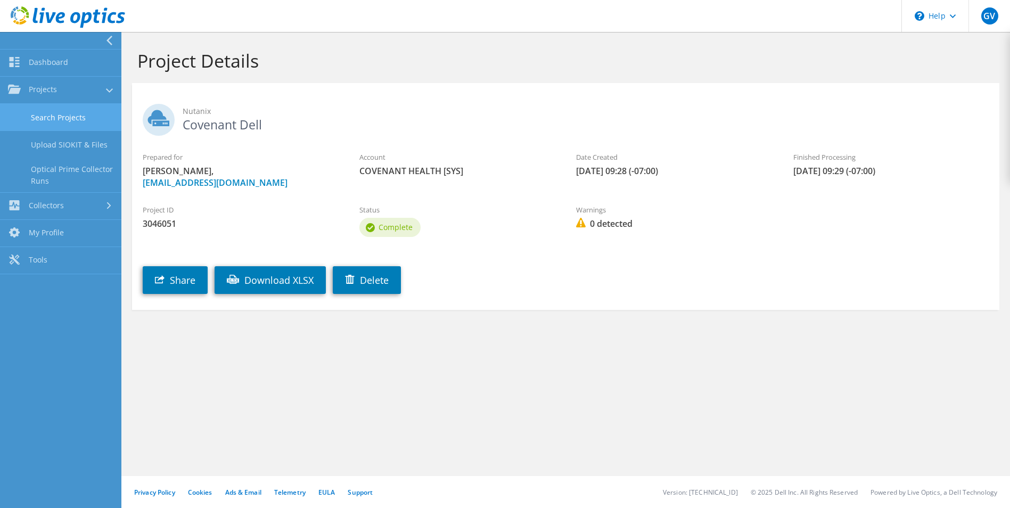
click at [52, 118] on link "Search Projects" at bounding box center [60, 117] width 121 height 27
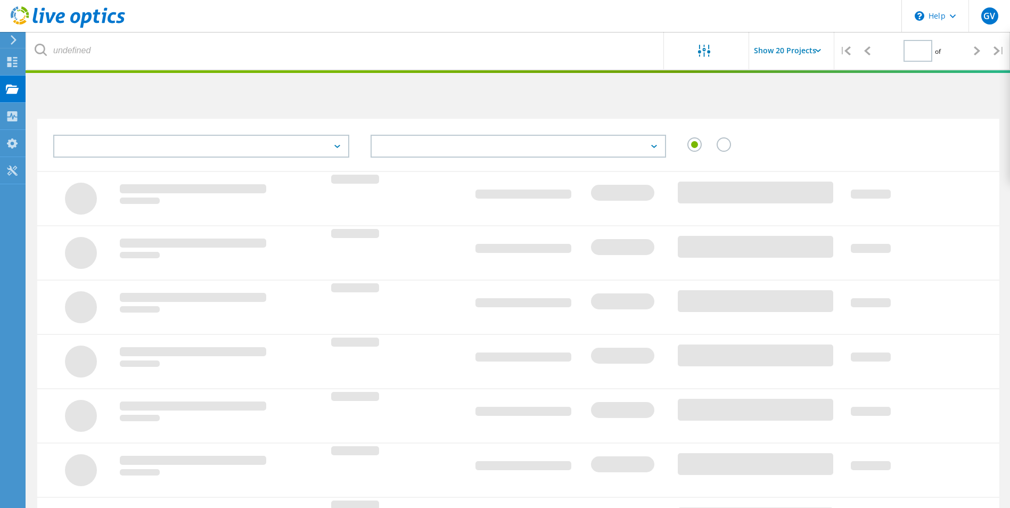
type input "1"
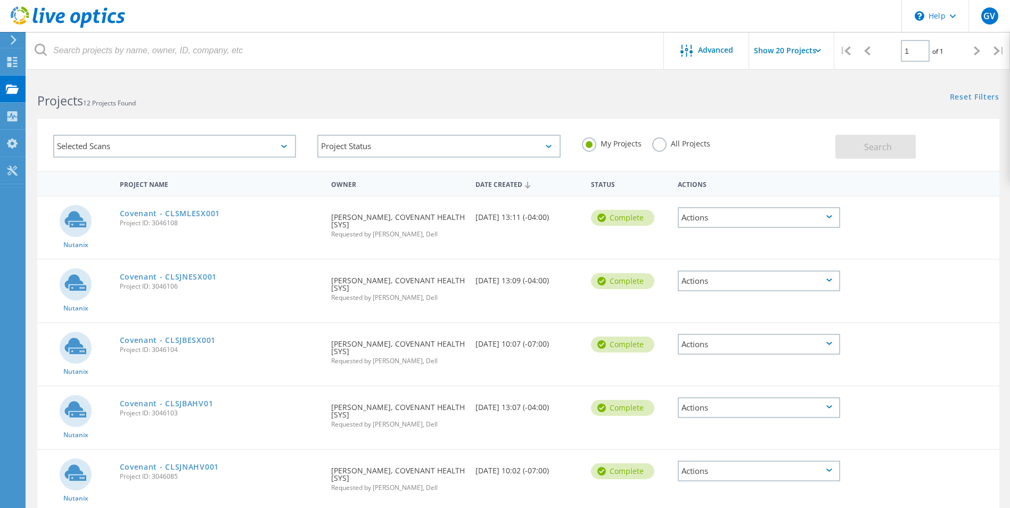
click at [154, 183] on div "Project Name" at bounding box center [220, 184] width 212 height 20
click at [184, 216] on link "Covenant - CLBRNAHV002" at bounding box center [171, 213] width 102 height 7
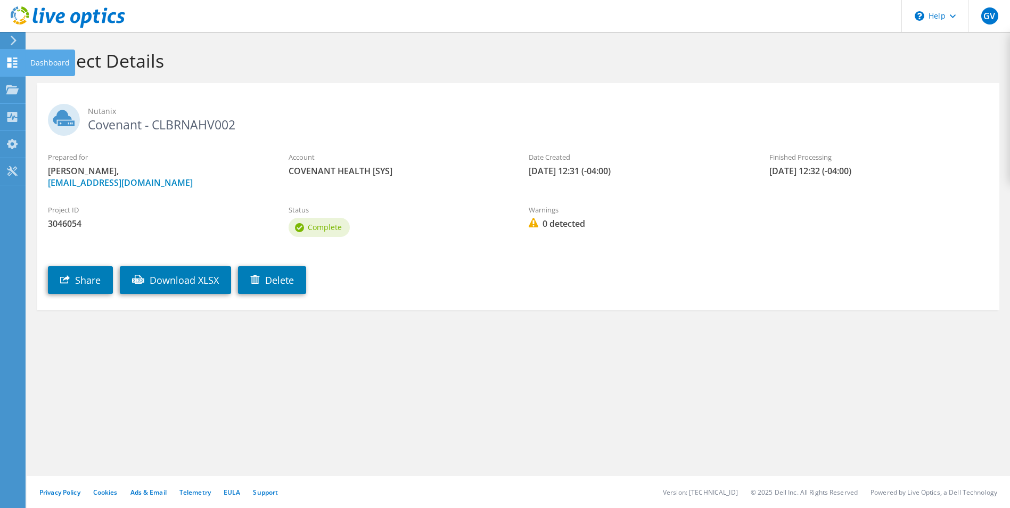
click at [35, 64] on div "Dashboard" at bounding box center [50, 63] width 50 height 27
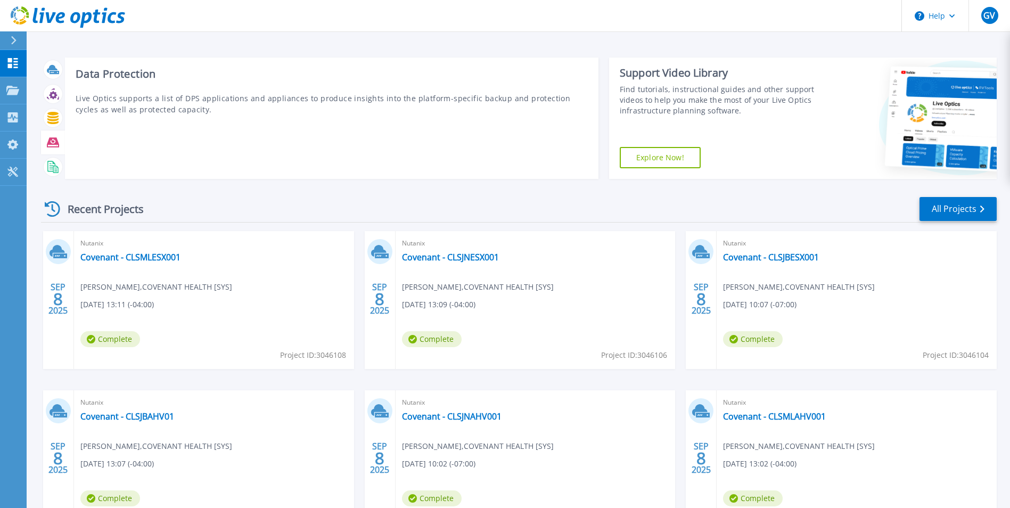
click at [56, 149] on icon at bounding box center [53, 142] width 12 height 12
click at [58, 128] on div at bounding box center [53, 118] width 24 height 24
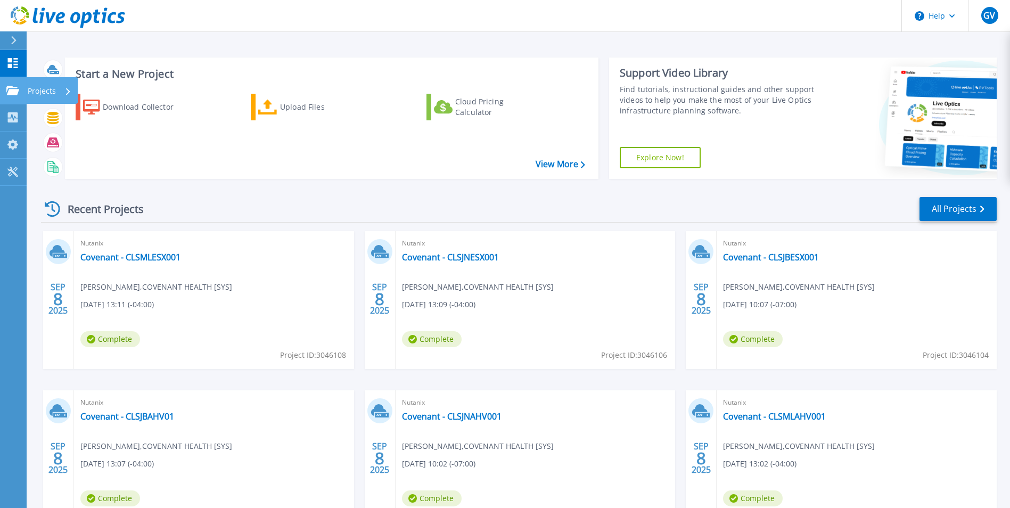
click at [3, 89] on link "Projects Projects" at bounding box center [13, 90] width 27 height 27
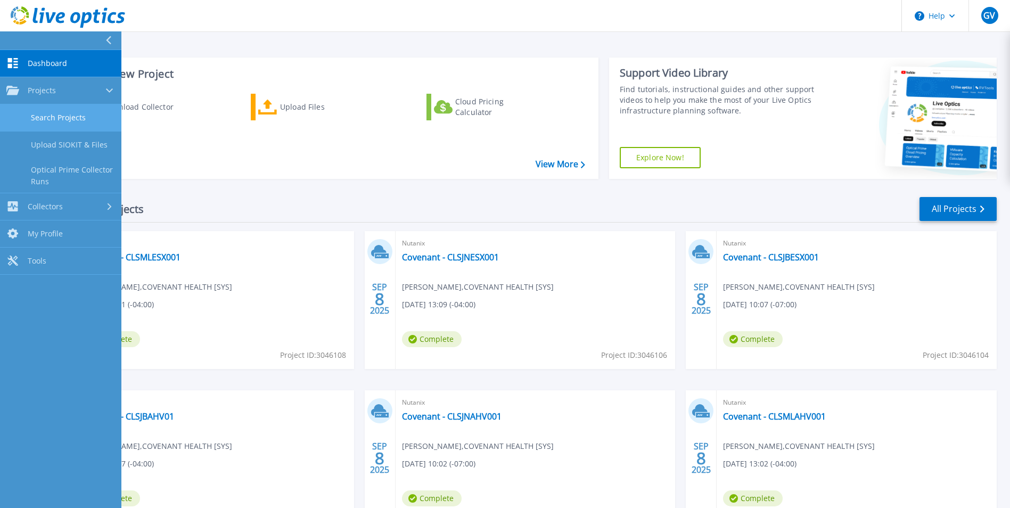
click at [65, 123] on link "Search Projects" at bounding box center [60, 117] width 121 height 27
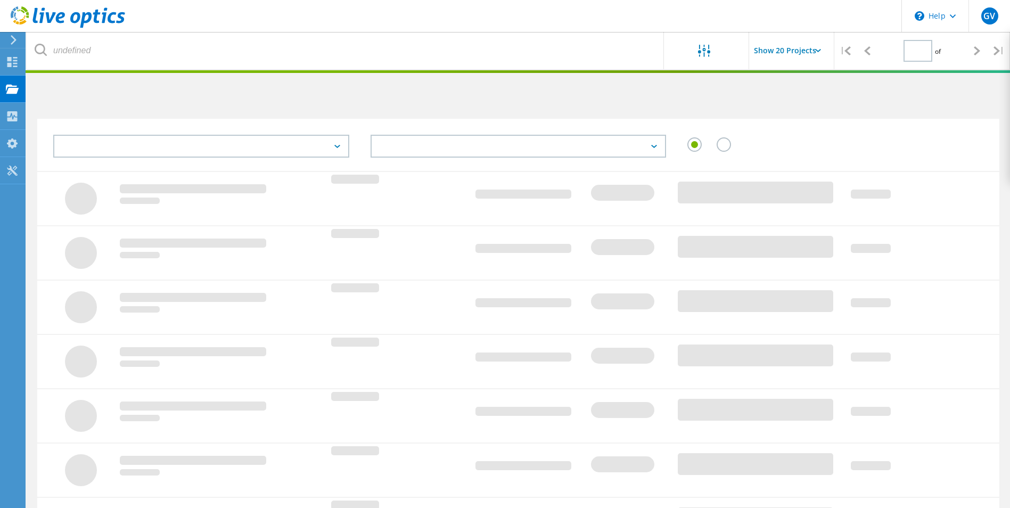
type input "1"
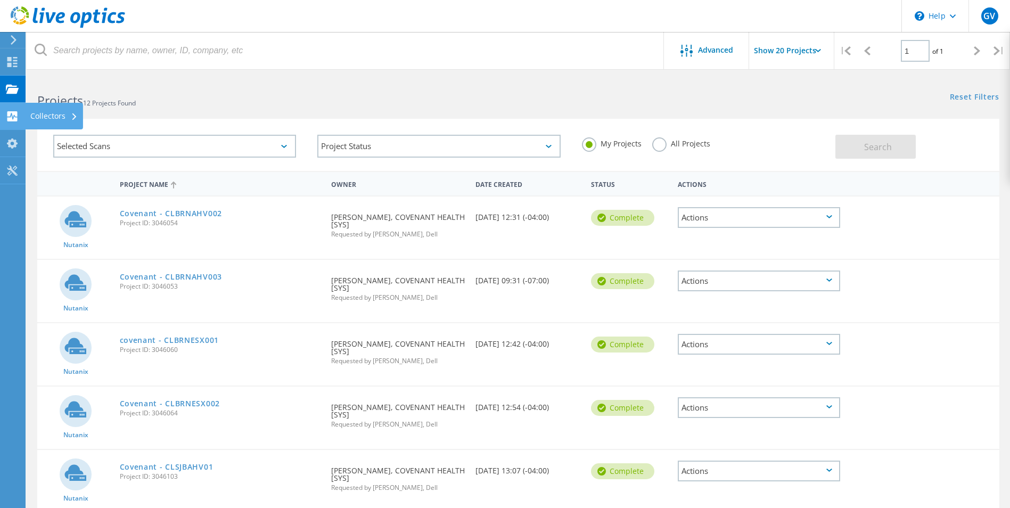
click at [14, 113] on use at bounding box center [12, 116] width 10 height 10
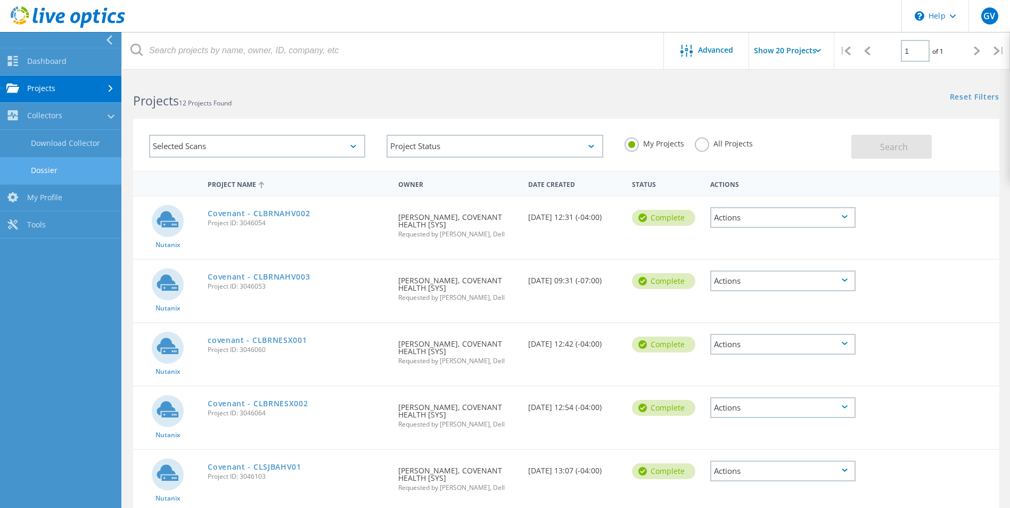
click at [62, 164] on link "Dossier" at bounding box center [60, 170] width 121 height 27
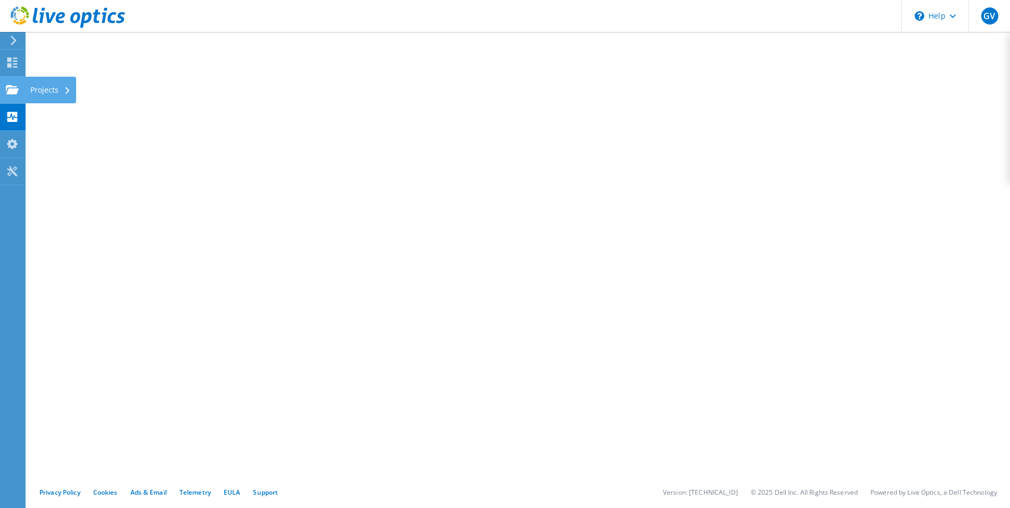
click at [43, 91] on div "Projects" at bounding box center [50, 90] width 51 height 27
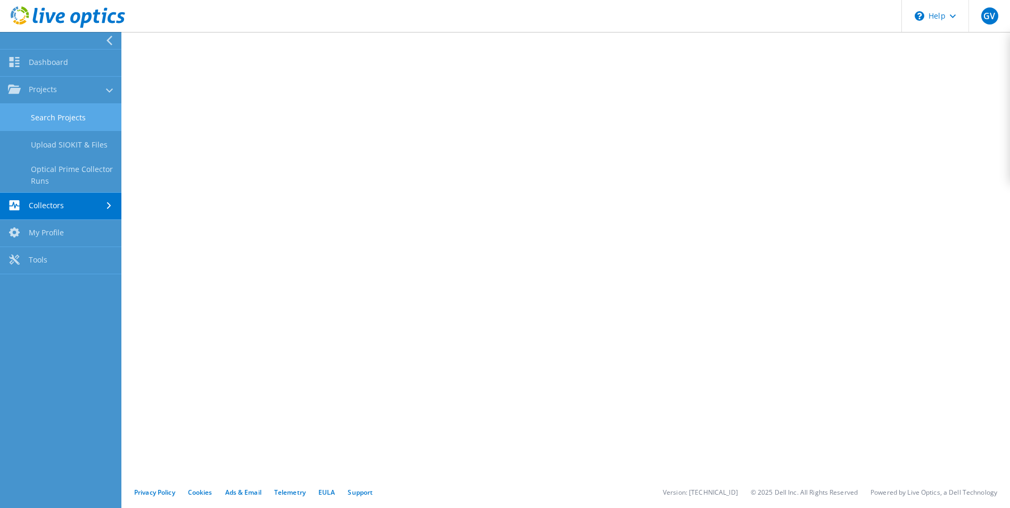
click at [59, 113] on link "Search Projects" at bounding box center [60, 117] width 121 height 27
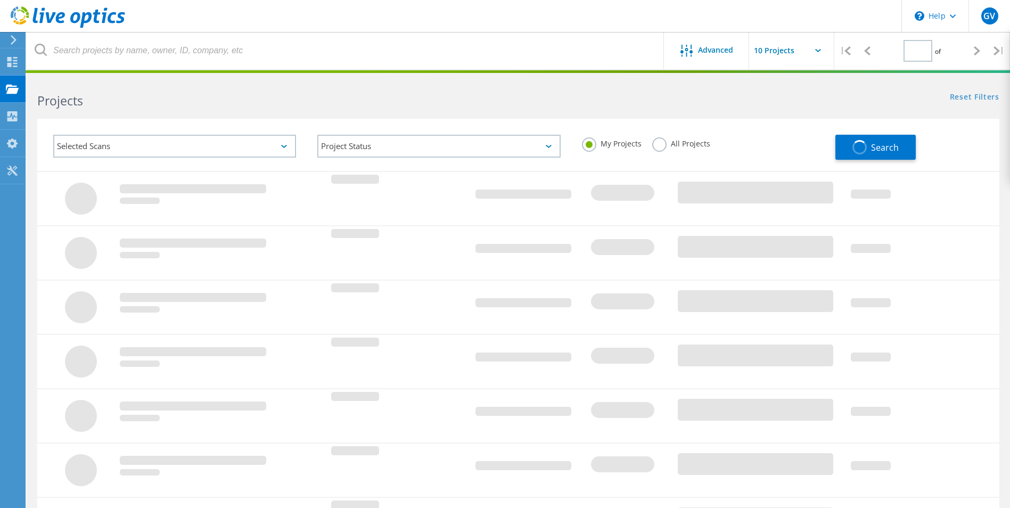
type input "1"
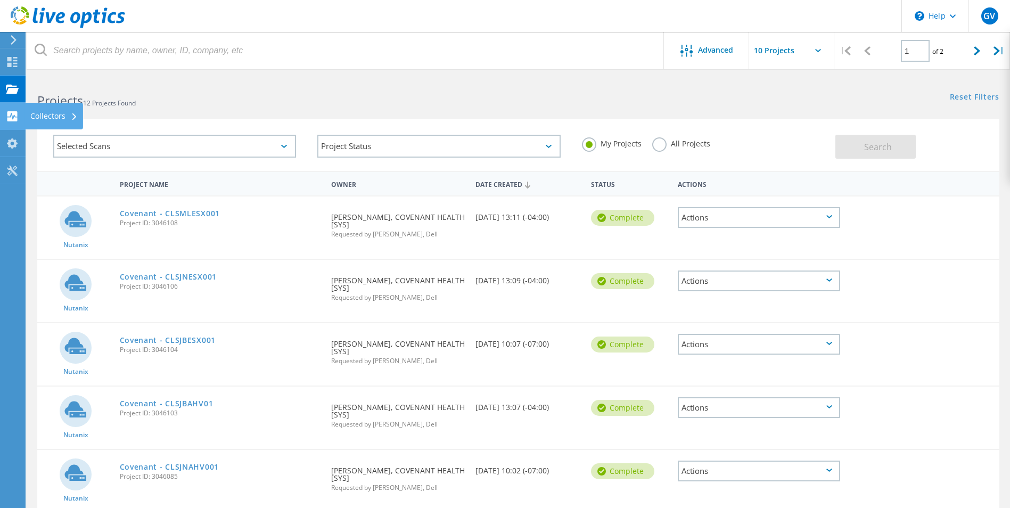
click at [34, 114] on div "Collectors" at bounding box center [53, 115] width 47 height 7
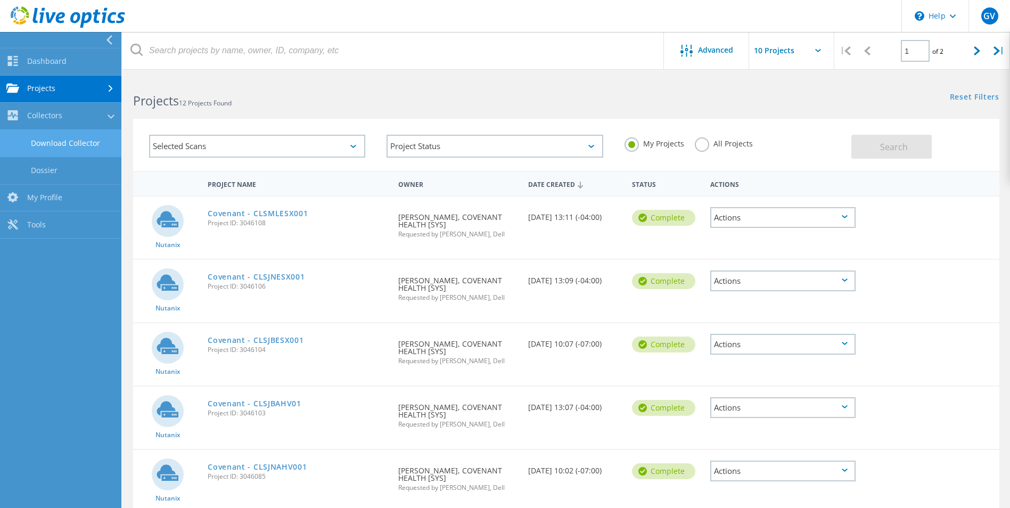
click at [52, 149] on link "Download Collector" at bounding box center [60, 143] width 121 height 27
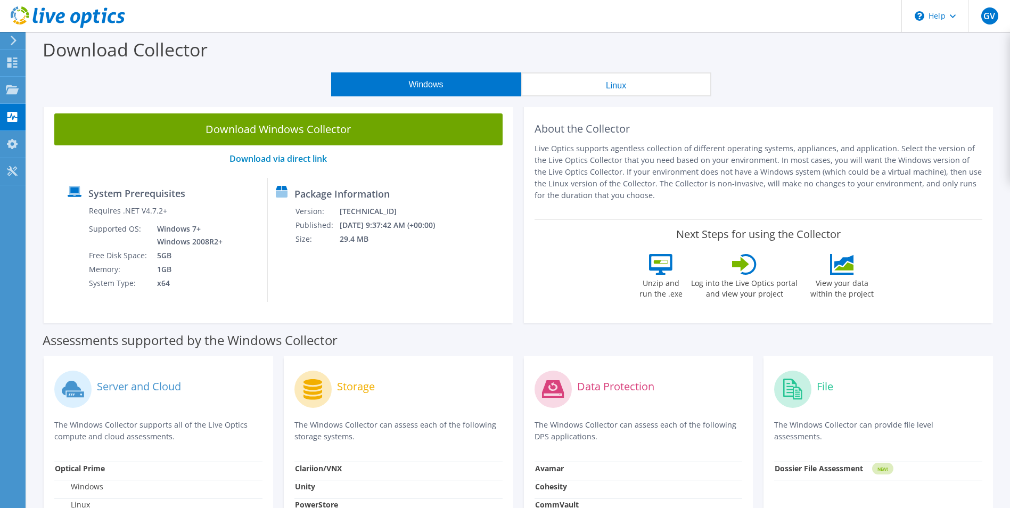
click at [605, 77] on button "Linux" at bounding box center [616, 84] width 190 height 24
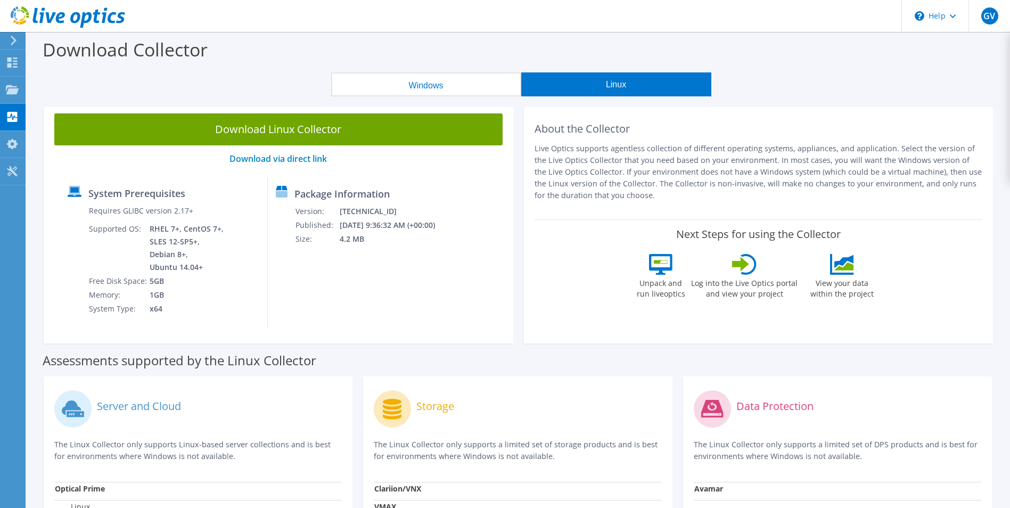
click at [411, 79] on button "Windows" at bounding box center [426, 84] width 190 height 24
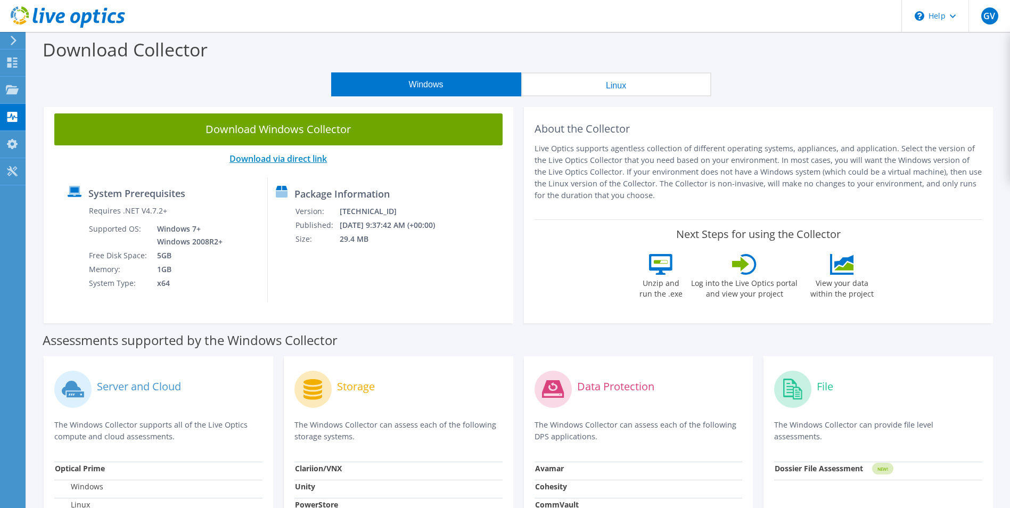
click at [303, 161] on link "Download via direct link" at bounding box center [277, 159] width 97 height 12
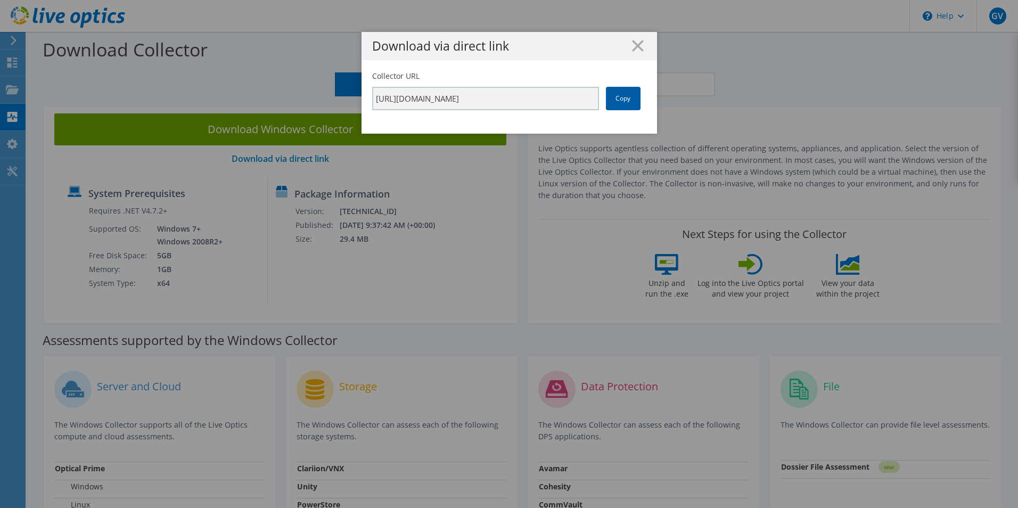
click at [609, 96] on link "Copy" at bounding box center [623, 98] width 35 height 23
click at [635, 45] on line at bounding box center [638, 45] width 11 height 11
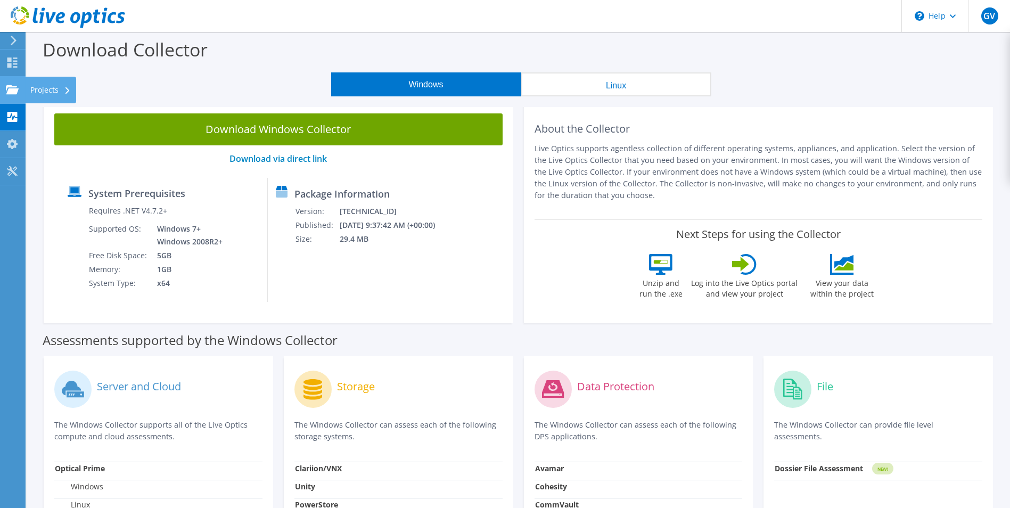
click at [52, 92] on div "Projects" at bounding box center [50, 90] width 51 height 27
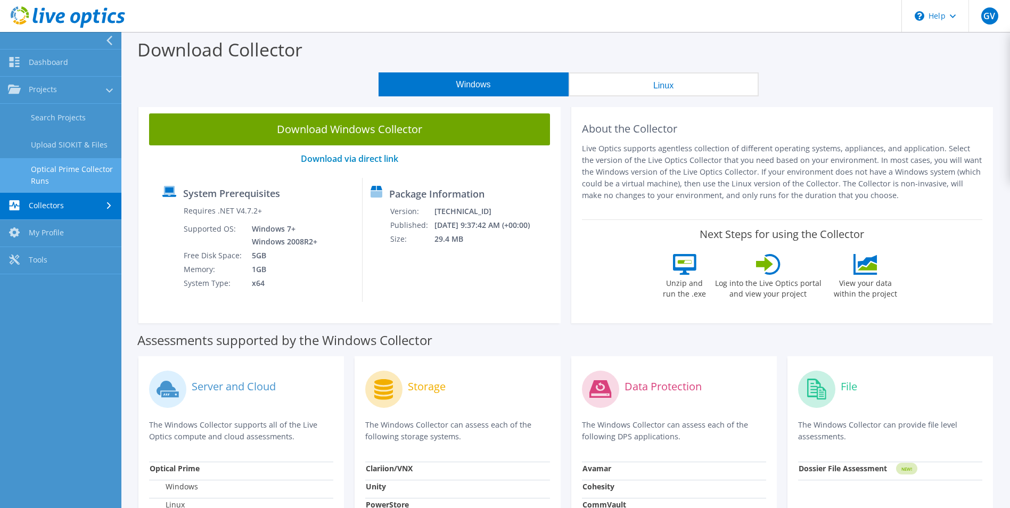
click at [76, 176] on link "Optical Prime Collector Runs" at bounding box center [60, 175] width 121 height 34
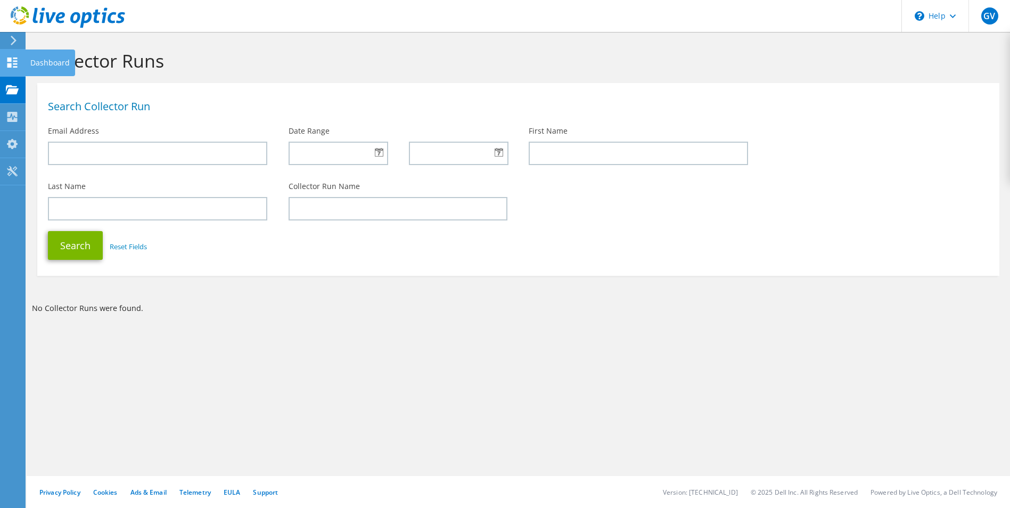
click at [16, 65] on icon at bounding box center [12, 63] width 13 height 10
